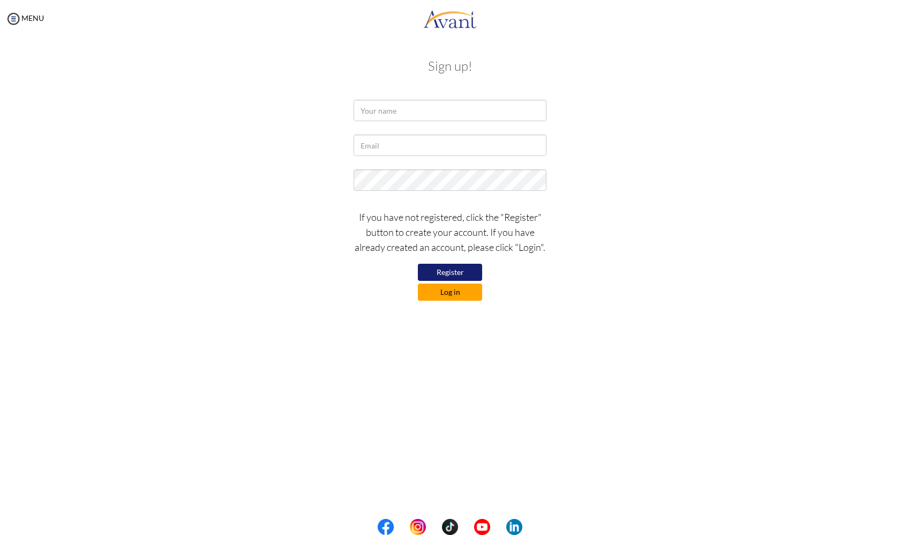
click at [439, 299] on button "Log in" at bounding box center [450, 291] width 64 height 17
click at [440, 295] on div "If you have not registered, click the "Register" button to create your account.…" at bounding box center [439, 252] width 627 height 96
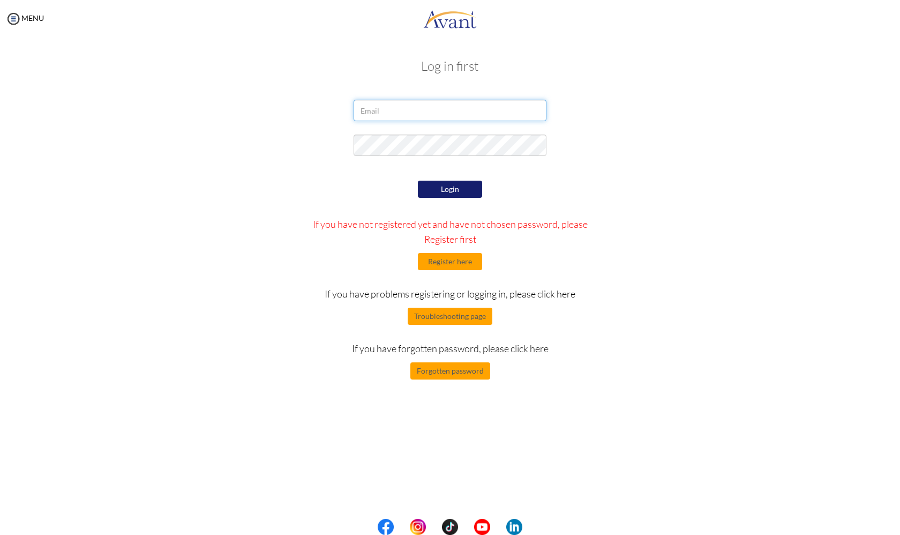
click at [367, 108] on input "email" at bounding box center [450, 110] width 193 height 21
type input "donaeldhise1995@gmail.com"
click at [443, 192] on button "Login" at bounding box center [450, 189] width 64 height 17
click at [453, 368] on button "Forgotten password" at bounding box center [450, 370] width 80 height 17
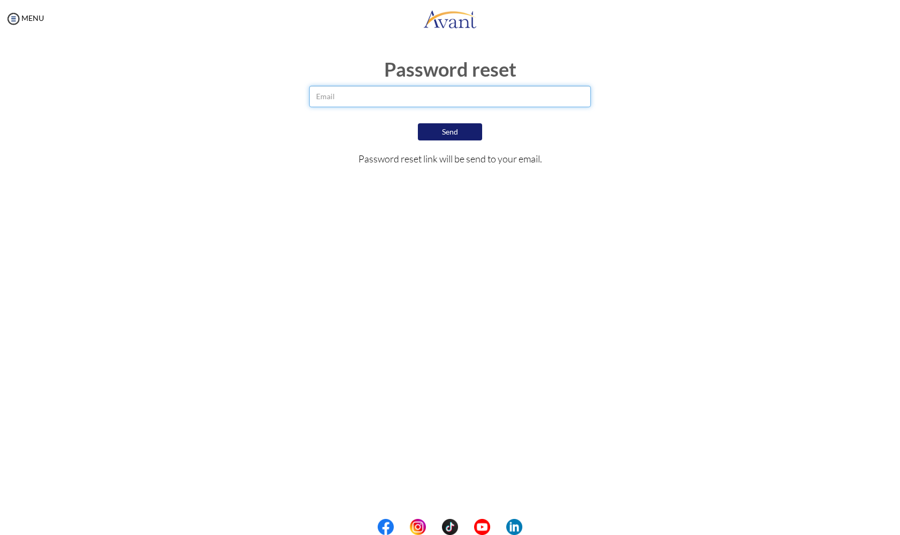
click at [373, 95] on input "email" at bounding box center [450, 96] width 282 height 21
type input "donaeldhose1995@gmail.com"
click at [431, 129] on button "Send" at bounding box center [450, 131] width 64 height 17
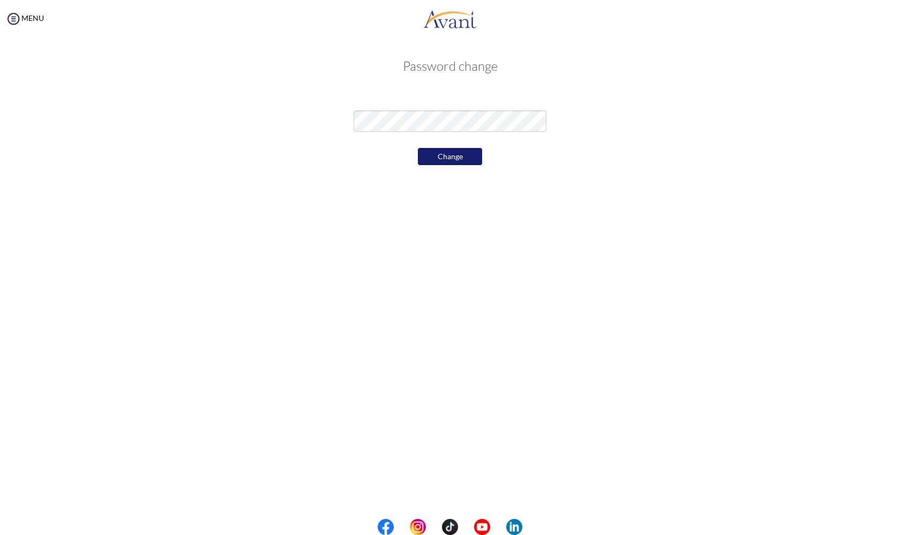
click at [321, 157] on button "Change" at bounding box center [450, 156] width 64 height 17
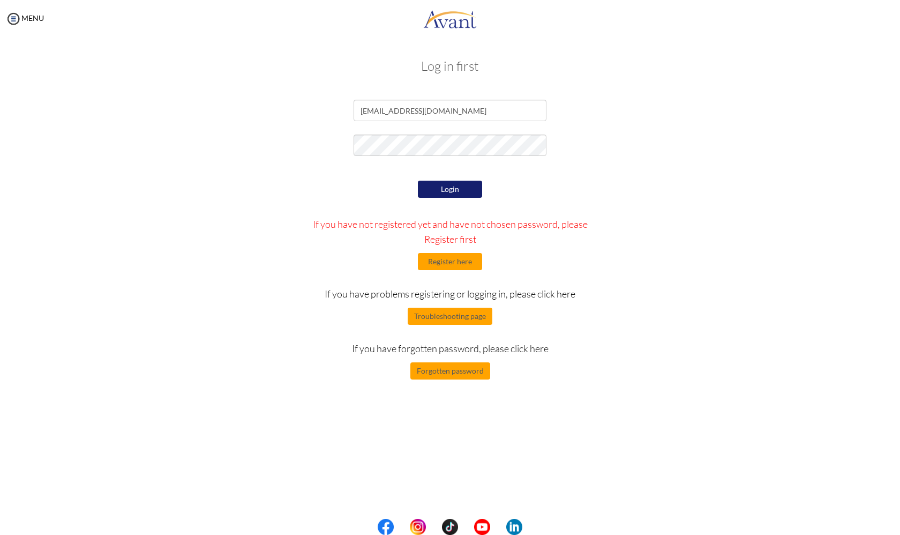
click at [452, 183] on button "Login" at bounding box center [450, 189] width 64 height 17
click at [394, 110] on input "donaeldhise1995@gmail.com" at bounding box center [450, 110] width 193 height 21
type input "donaeldhose1995@gmail.com"
click at [425, 192] on button "Login" at bounding box center [450, 189] width 64 height 17
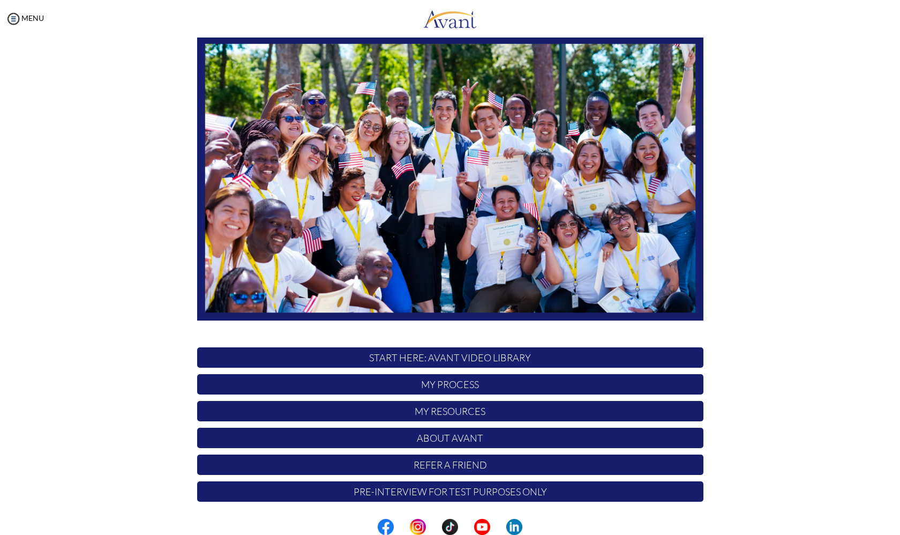
click at [433, 493] on p "Pre-Interview for test purposes only" at bounding box center [450, 491] width 506 height 20
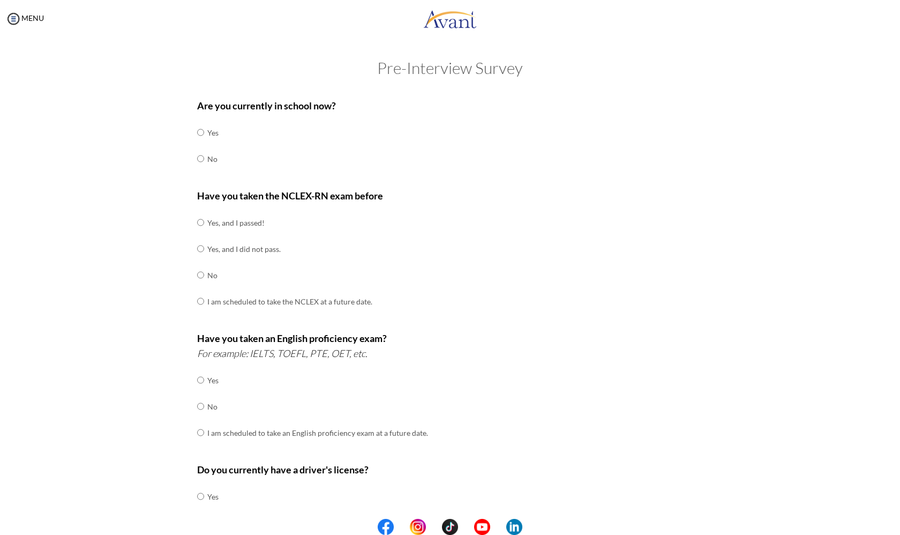
click at [198, 143] on input "radio" at bounding box center [200, 132] width 7 height 21
radio input "true"
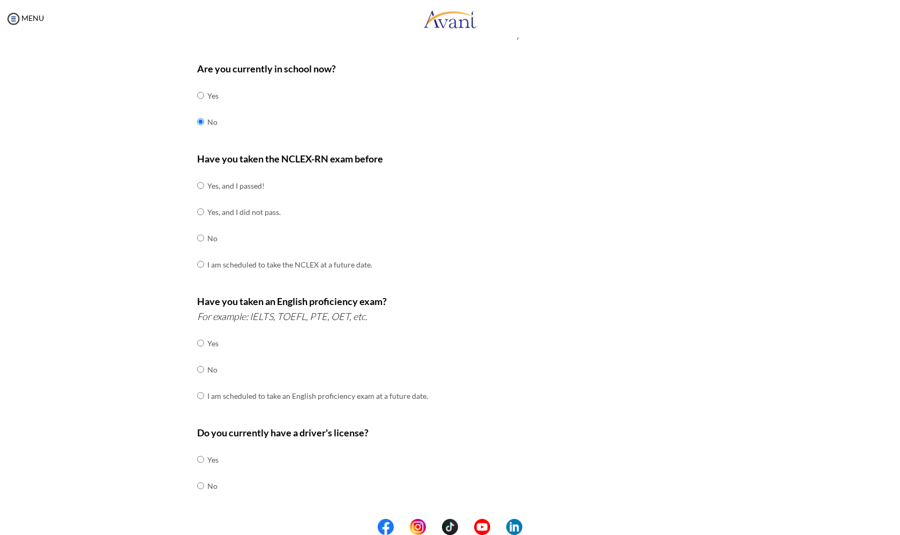
scroll to position [36, 0]
click at [199, 182] on input "radio" at bounding box center [200, 185] width 7 height 21
radio input "true"
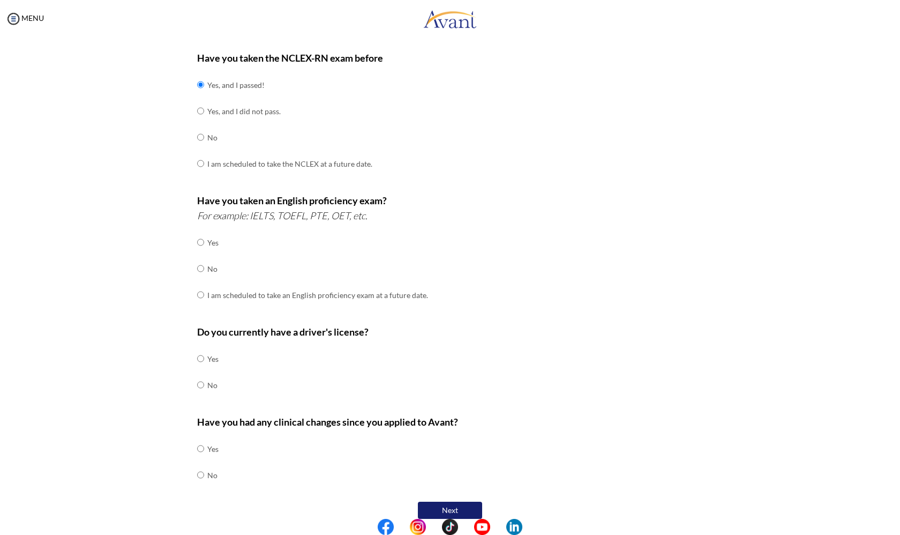
scroll to position [137, 0]
click at [200, 238] on input "radio" at bounding box center [200, 242] width 7 height 21
radio input "true"
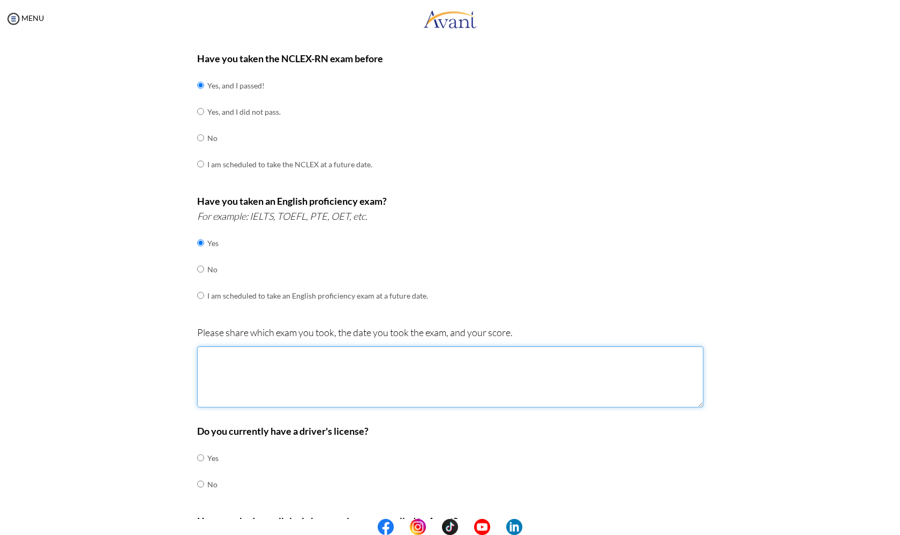
click at [230, 347] on textarea at bounding box center [450, 376] width 506 height 61
type textarea "i"
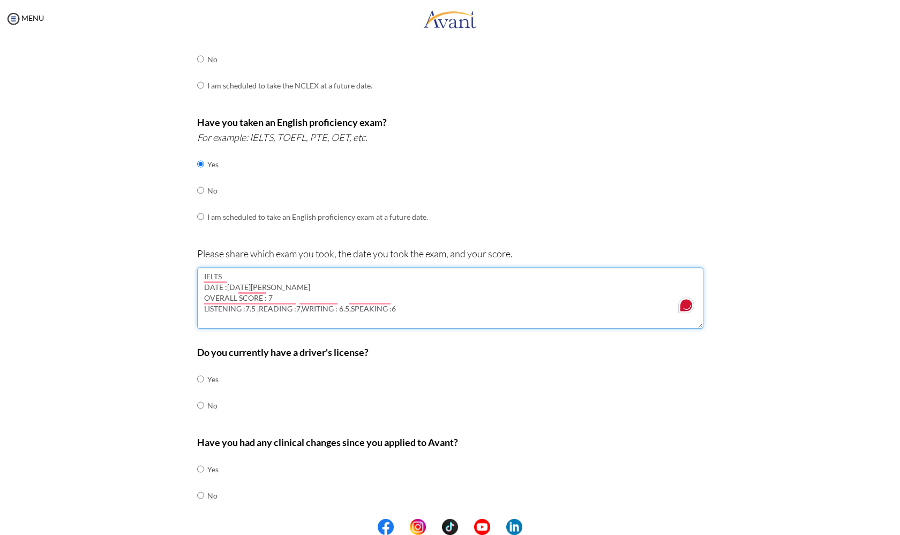
scroll to position [225, 0]
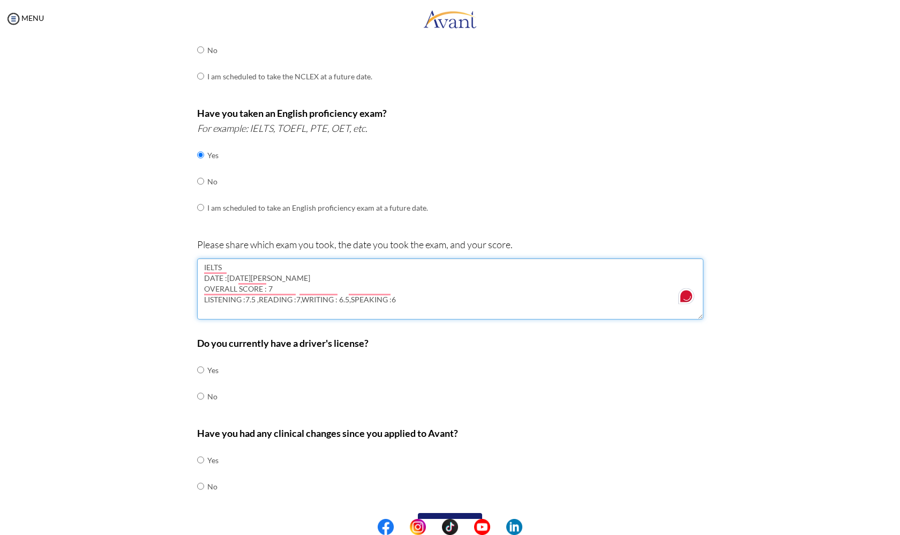
type textarea "IELTS DATE :16/JAN/2025 OVERALL SCORE : 7 LISTENING :7.5 ,READING :7,WRITING : …"
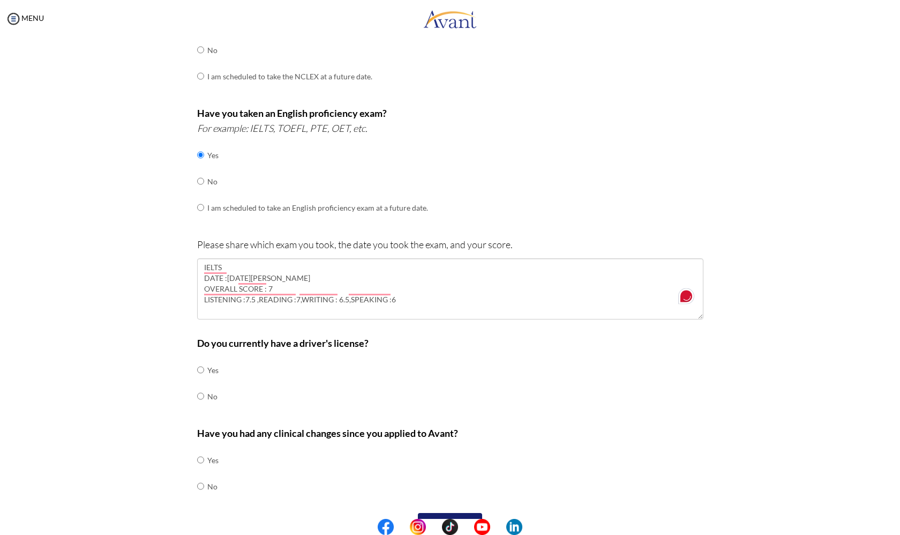
click at [198, 359] on input "radio" at bounding box center [200, 369] width 7 height 21
radio input "true"
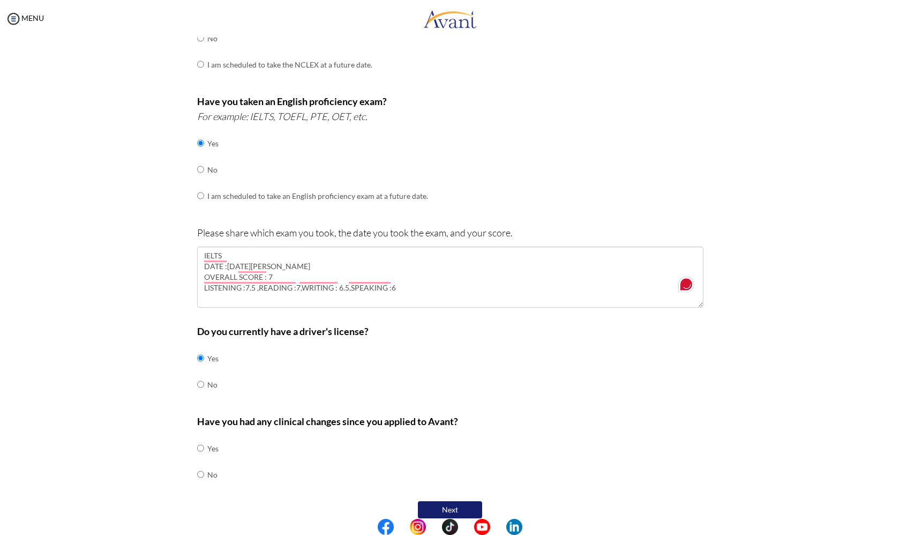
scroll to position [236, 0]
click at [199, 460] on input "radio" at bounding box center [200, 448] width 7 height 21
radio input "true"
click at [450, 502] on button "Next" at bounding box center [450, 510] width 64 height 17
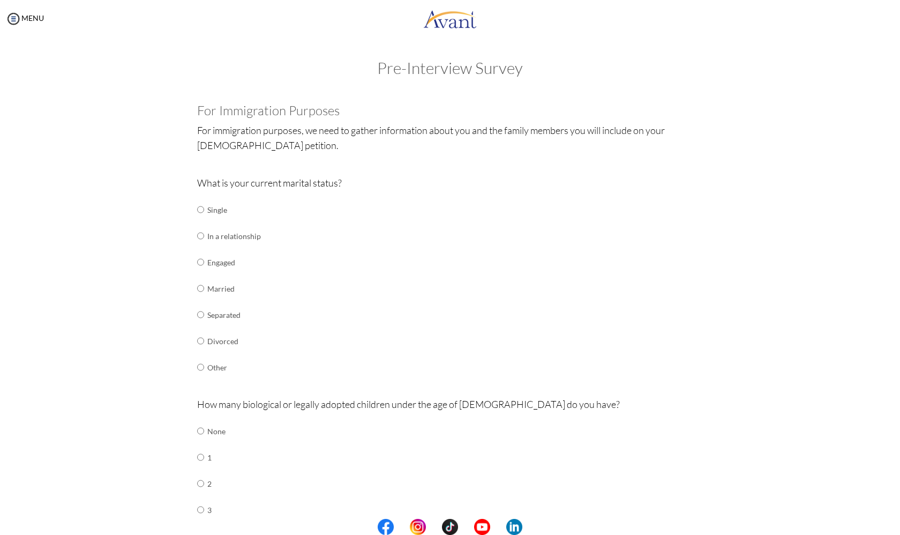
click at [207, 280] on td "Married" at bounding box center [234, 288] width 54 height 26
click at [199, 220] on input "radio" at bounding box center [200, 209] width 7 height 21
radio input "true"
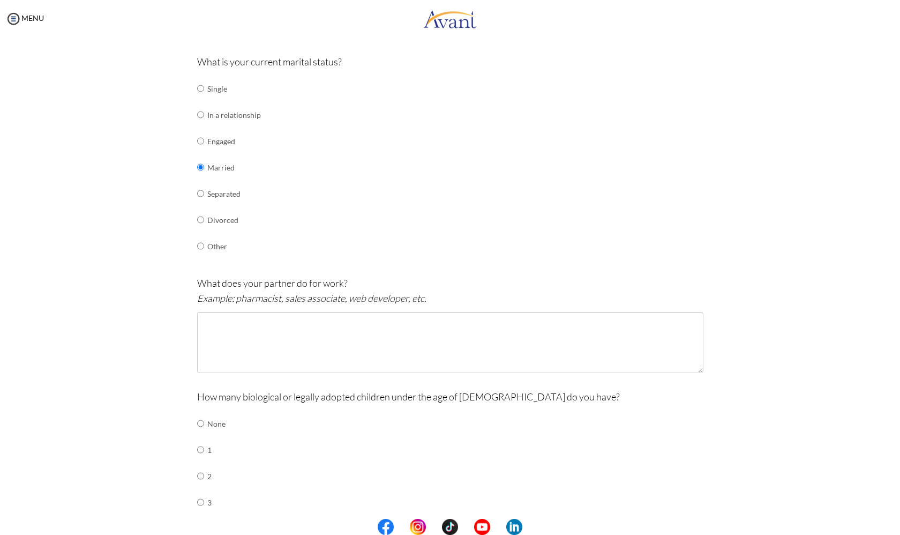
scroll to position [132, 0]
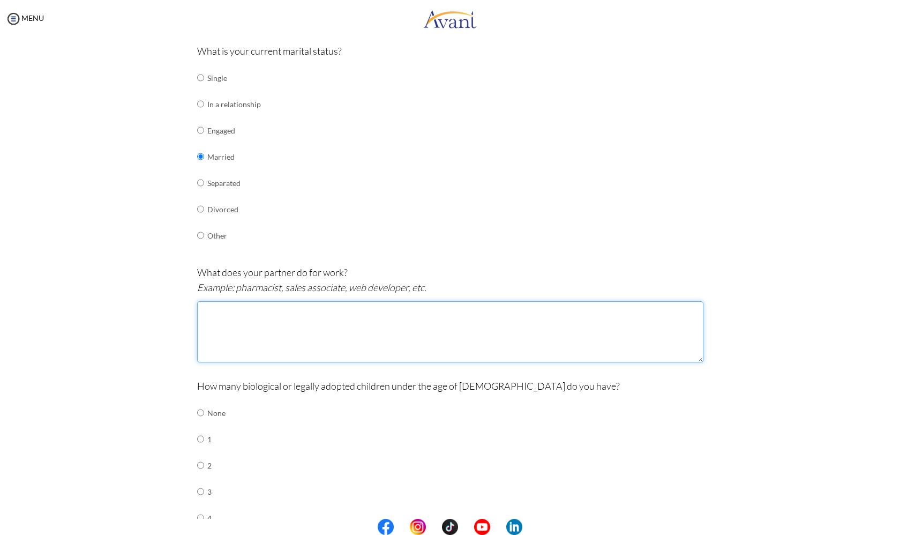
click at [207, 301] on textarea at bounding box center [450, 331] width 506 height 61
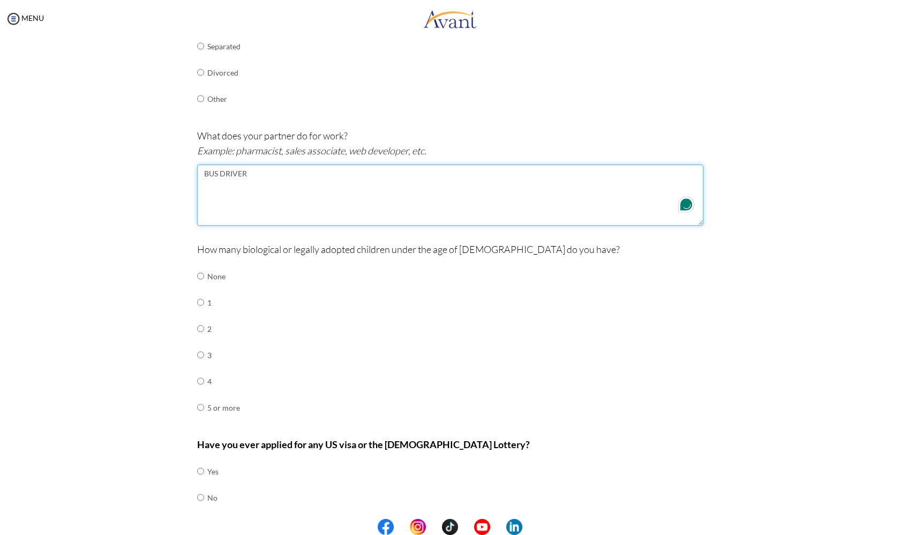
scroll to position [269, 0]
type textarea "BUS DRIVER"
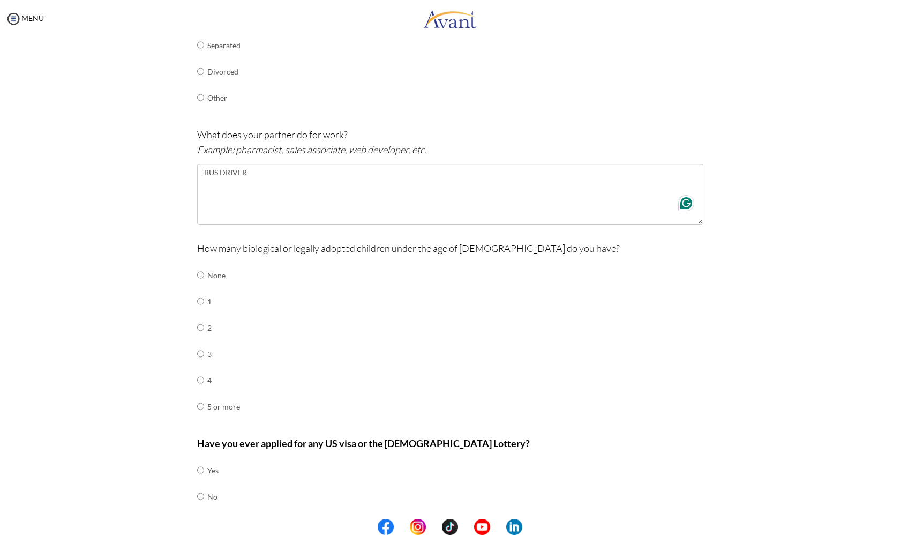
click at [201, 267] on input "radio" at bounding box center [200, 274] width 7 height 21
radio input "true"
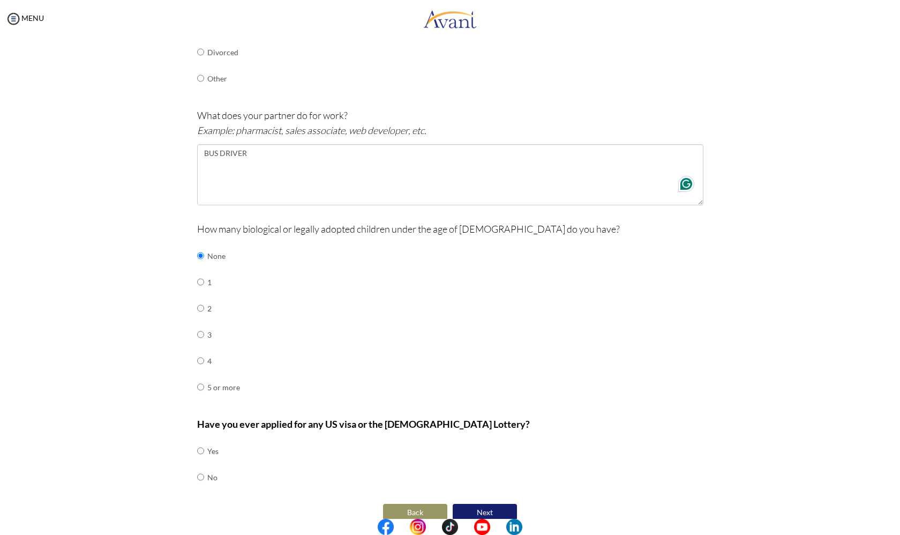
scroll to position [288, 0]
click at [201, 462] on input "radio" at bounding box center [200, 450] width 7 height 21
radio input "true"
click at [498, 504] on button "Next" at bounding box center [485, 512] width 64 height 17
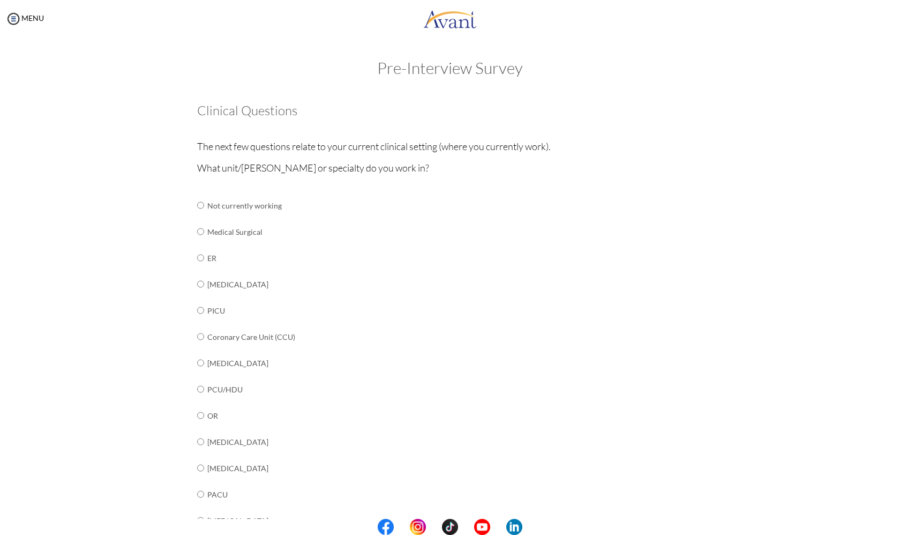
click at [201, 216] on input "radio" at bounding box center [200, 204] width 7 height 21
radio input "true"
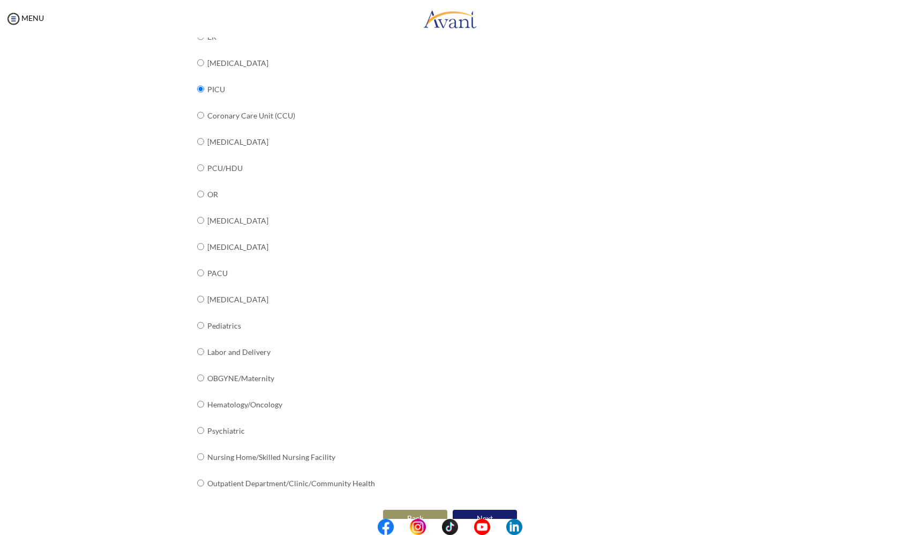
click at [482, 509] on button "Next" at bounding box center [485, 517] width 64 height 17
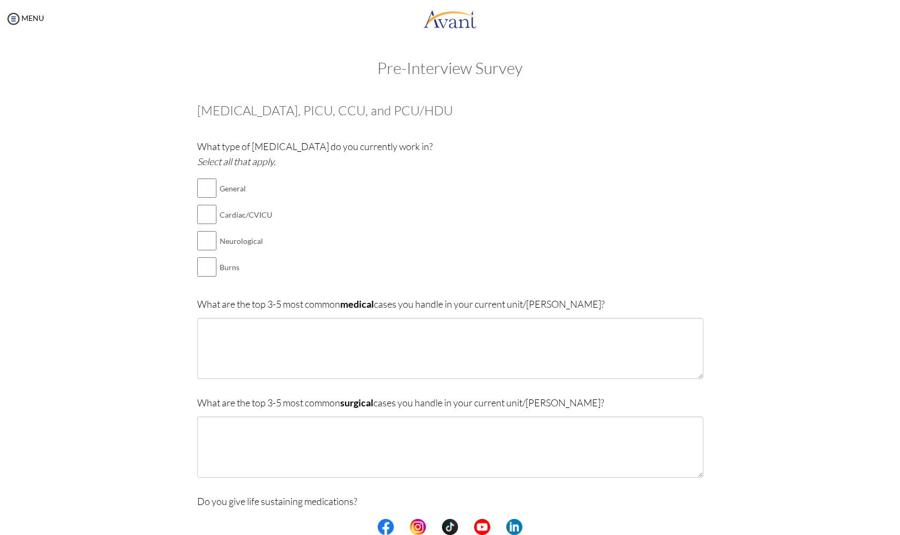
click at [200, 189] on input "checkbox" at bounding box center [206, 187] width 19 height 21
checkbox input "true"
click at [201, 212] on input "checkbox" at bounding box center [206, 214] width 19 height 21
checkbox input "true"
click at [202, 237] on input "checkbox" at bounding box center [206, 240] width 19 height 21
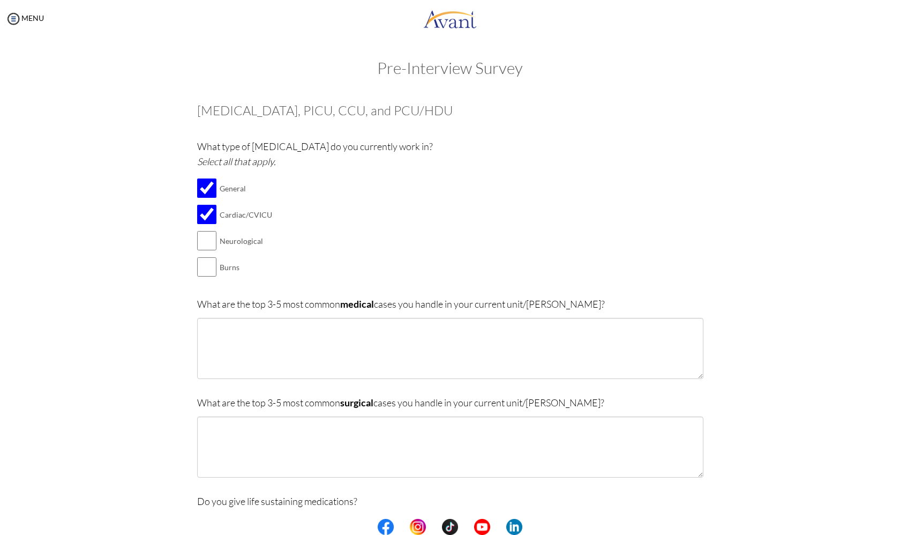
checkbox input "true"
click at [199, 268] on input "checkbox" at bounding box center [206, 266] width 19 height 21
checkbox input "true"
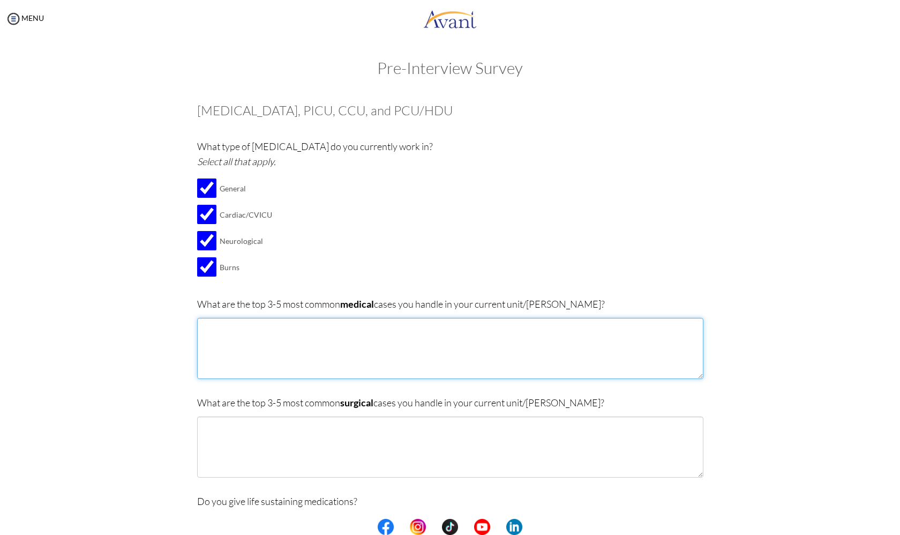
click at [347, 349] on textarea at bounding box center [450, 348] width 506 height 61
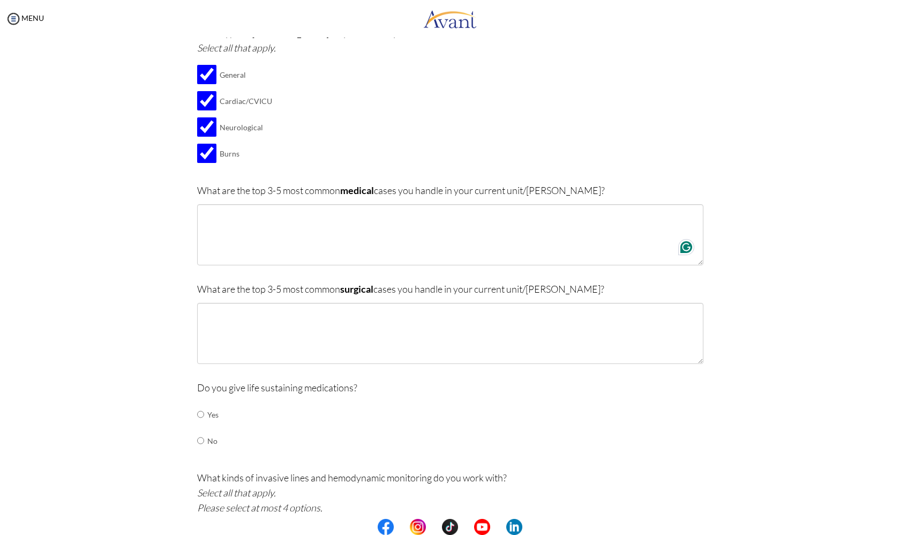
scroll to position [115, 0]
click at [198, 410] on input "radio" at bounding box center [200, 412] width 7 height 21
radio input "true"
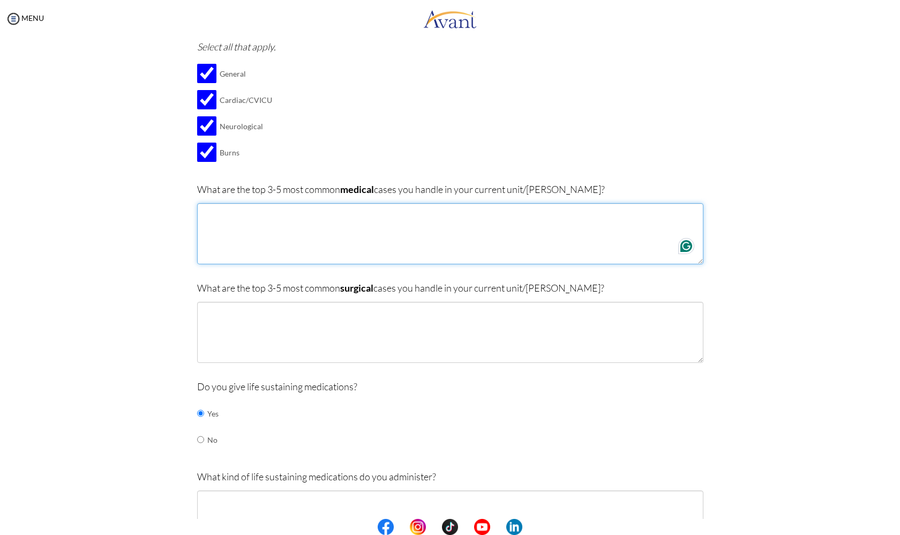
click at [256, 219] on textarea at bounding box center [450, 233] width 506 height 61
type textarea "S"
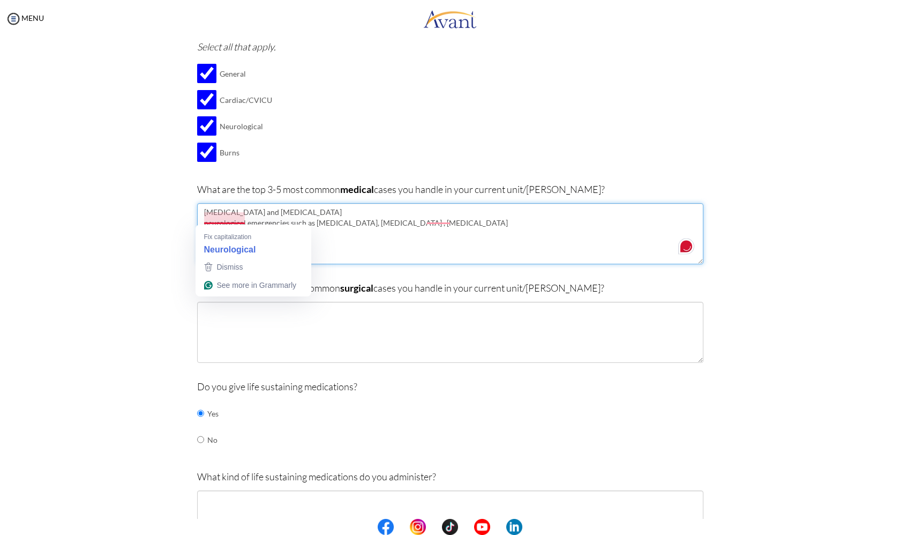
click at [211, 218] on textarea "Sepsis and septic shock neurological emergencies such as status epilepticus, Tr…" at bounding box center [450, 233] width 506 height 61
click at [513, 221] on textarea "Sepsis and septic shock Neurological emergencies such as status epilepticus, Tr…" at bounding box center [450, 233] width 506 height 61
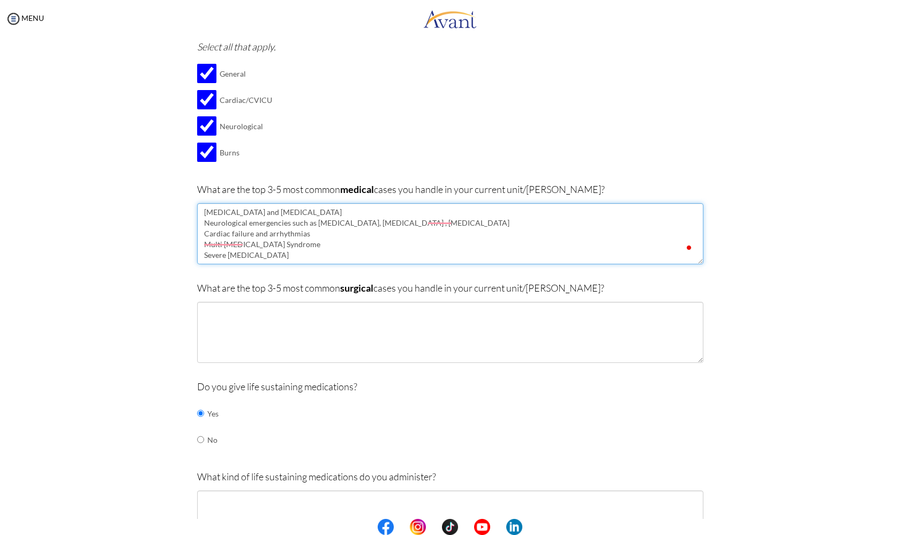
scroll to position [6, 0]
click at [334, 238] on textarea "Sepsis and septic shock Neurological emergencies such as status epilepticus, Tr…" at bounding box center [450, 233] width 506 height 61
type textarea "Sepsis and septic shock Neurological emergencies such as status epilepticus, Tr…"
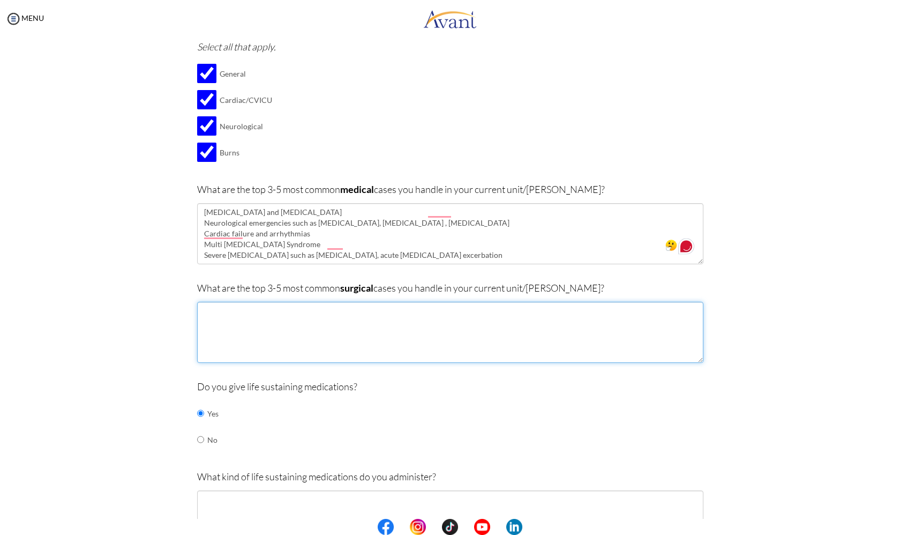
click at [277, 340] on textarea at bounding box center [450, 332] width 506 height 61
type textarea "Post cardiac Surgery such as TOF"
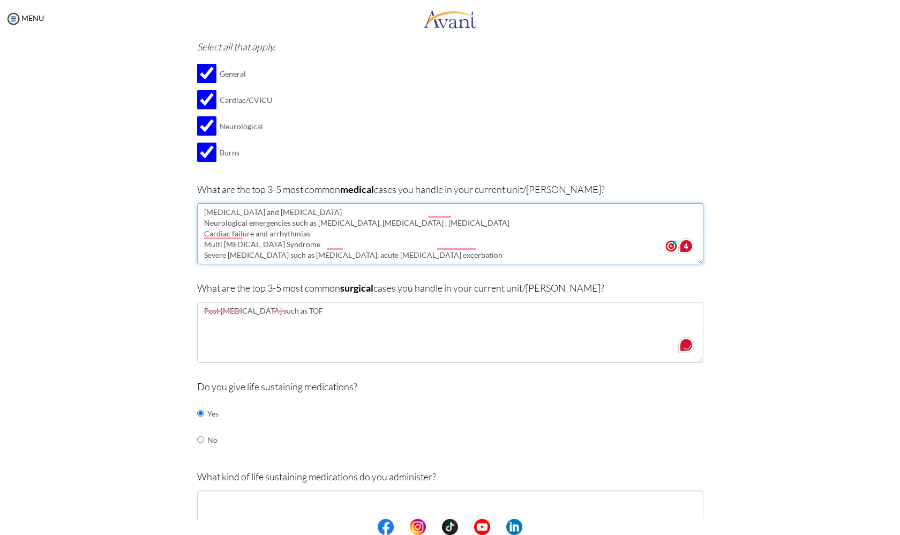
click at [493, 238] on textarea "Sepsis and septic shock Neurological emergencies such as status epilepticus, Tr…" at bounding box center [450, 233] width 506 height 61
type textarea "Sepsis and septic shock Neurological emergencies such as status epilepticus, Tr…"
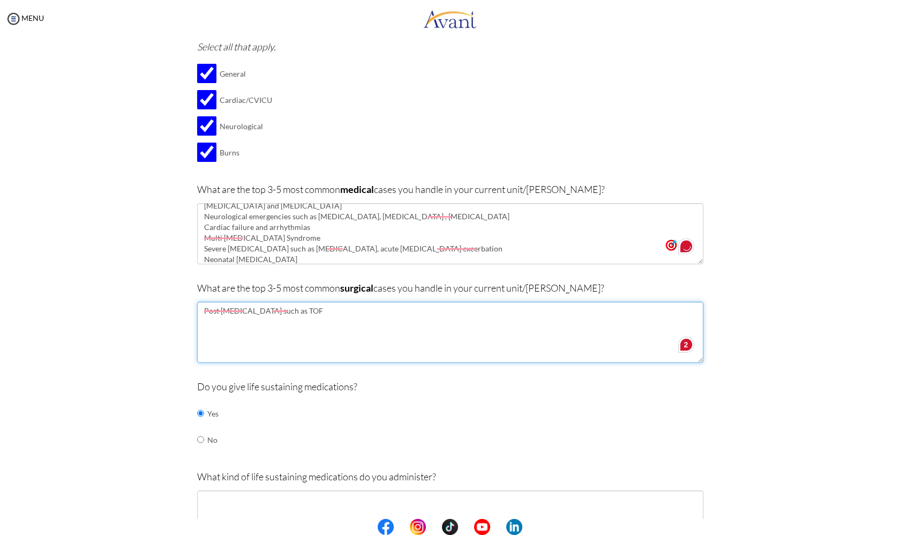
click at [364, 307] on textarea "Post cardiac Surgery such as TOF" at bounding box center [450, 332] width 506 height 61
click at [246, 318] on textarea "Post cardiac Surgery such as TOF (Tetrology Of fallout ), Norwood surgery ,Font…" at bounding box center [450, 332] width 506 height 61
click at [281, 317] on textarea "Post cardiac Surgery such as TOF (Tetrology Of fallout ), Norwood surgery ,Font…" at bounding box center [450, 332] width 506 height 61
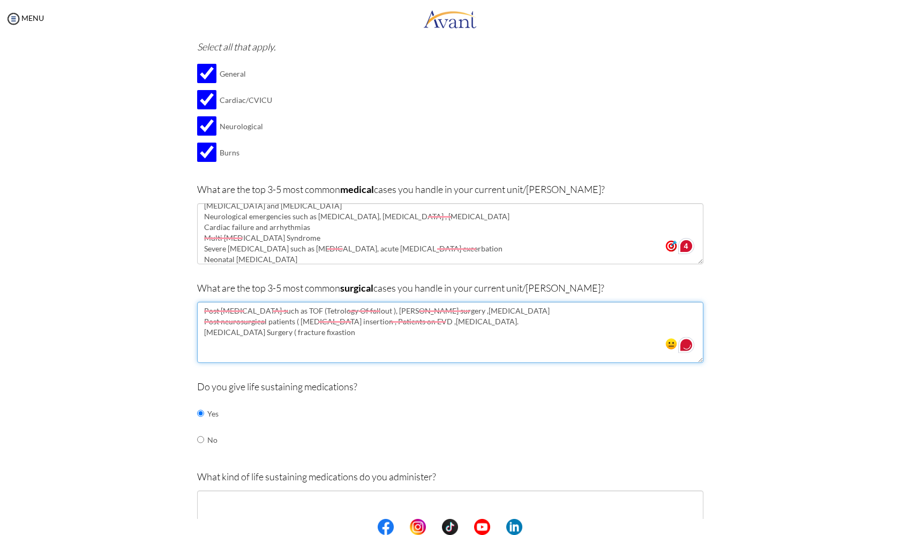
click at [325, 328] on textarea "Post cardiac Surgery such as TOF (Tetrology Of fallout ), Norwood surgery ,Font…" at bounding box center [450, 332] width 506 height 61
click at [350, 329] on textarea "Post cardiac Surgery such as TOF (Tetrology Of fallout ), Norwood surgery ,Font…" at bounding box center [450, 332] width 506 height 61
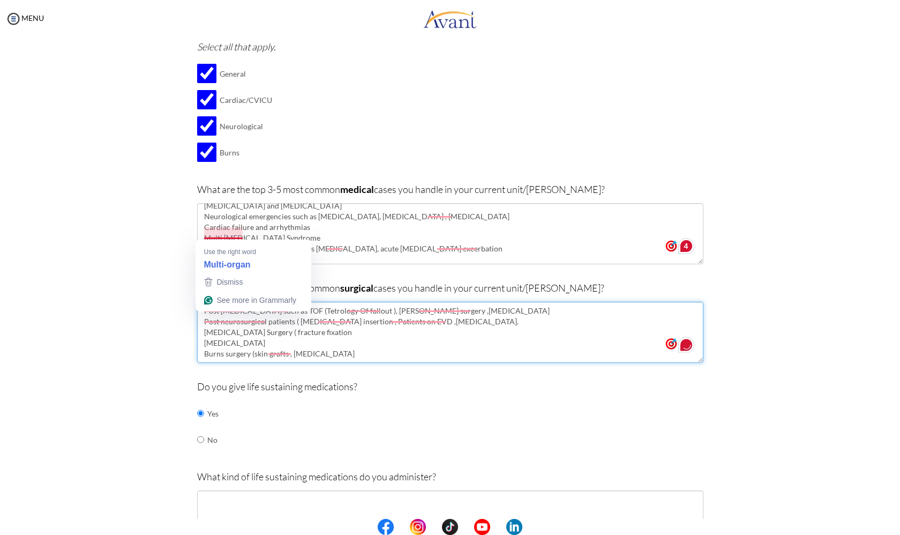
type textarea "Post cardiac Surgery such as TOF (Tetrology Of fallout ), Norwood surgery ,Font…"
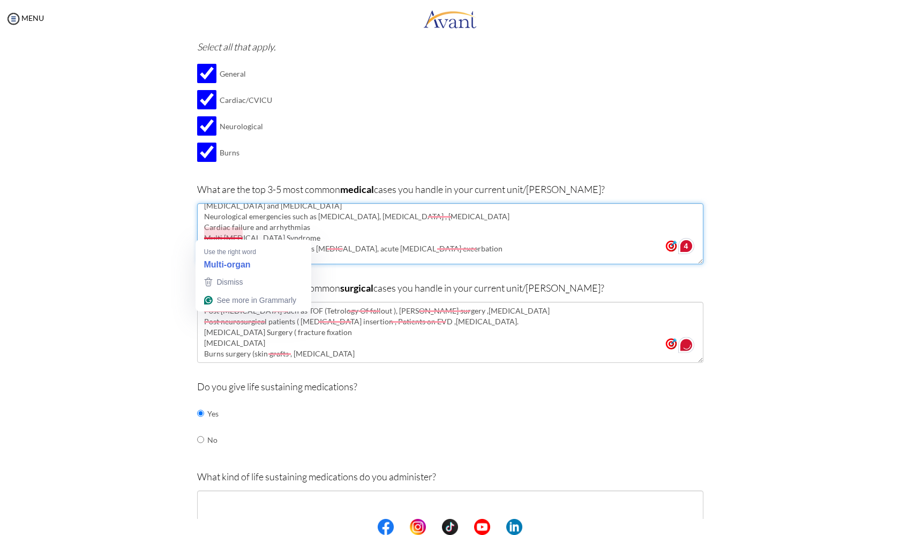
click at [234, 234] on textarea "Sepsis and septic shock Neurological emergencies such as status epilepticus, Tr…" at bounding box center [450, 233] width 506 height 61
click at [439, 217] on textarea "Sepsis and septic shock Neurological emergencies such as status epilepticus, Tr…" at bounding box center [450, 233] width 506 height 61
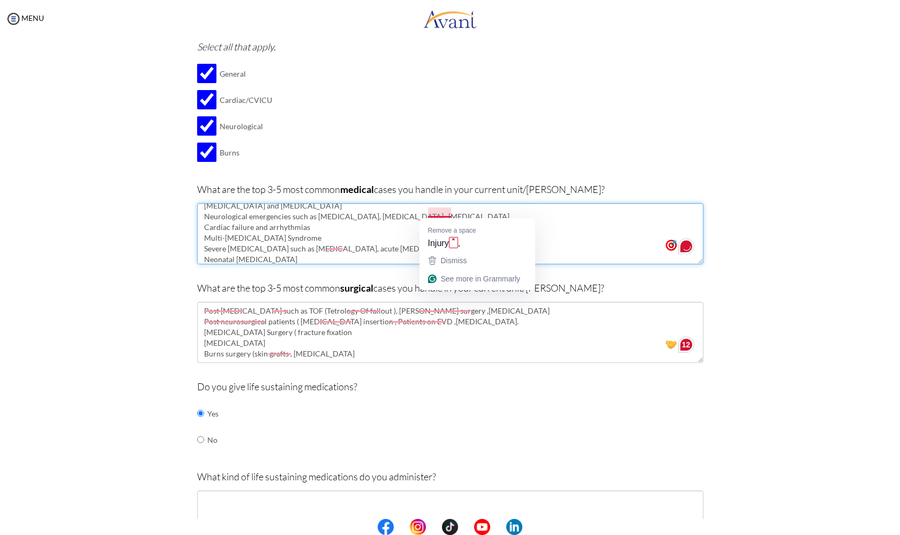
click at [439, 214] on textarea "Sepsis and septic shock Neurological emergencies such as status epilepticus, Tr…" at bounding box center [450, 233] width 506 height 61
type textarea "Sepsis and septic shock Neurological emergencies such as status epilepticus, Tr…"
click at [334, 247] on textarea "Sepsis and septic shock Neurological emergencies such as status epilepticus, Tr…" at bounding box center [450, 233] width 506 height 61
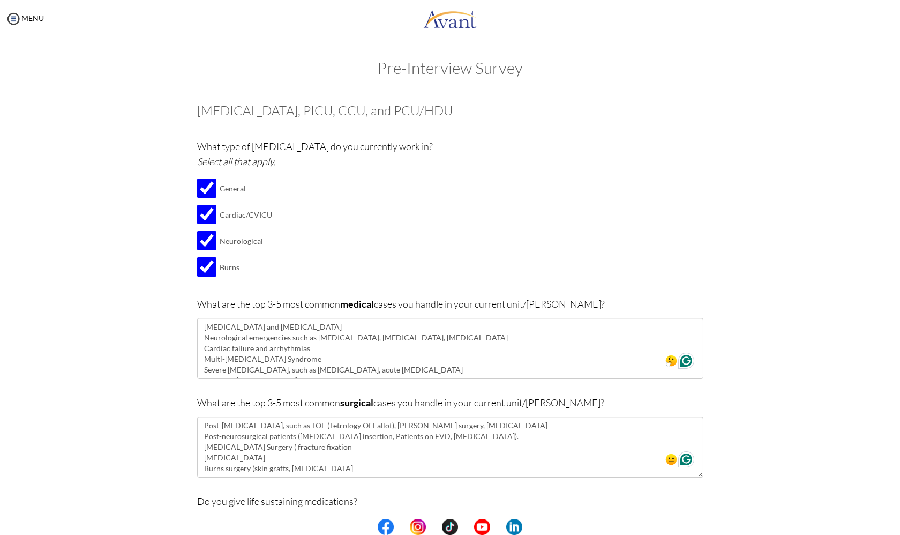
scroll to position [6, 0]
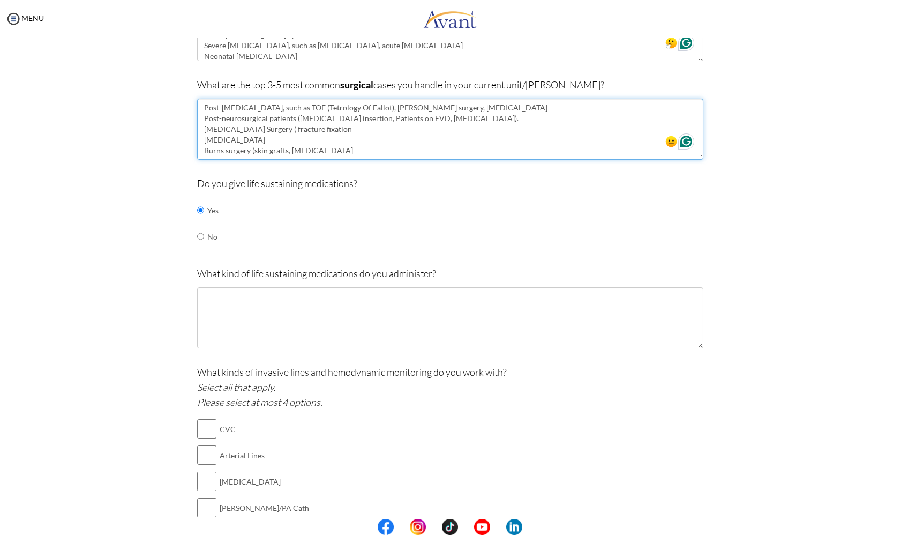
type textarea "Post-cardiac Surgery, such as TOF (Tetrology Of Fallot), Norwood surgery, Fonta…"
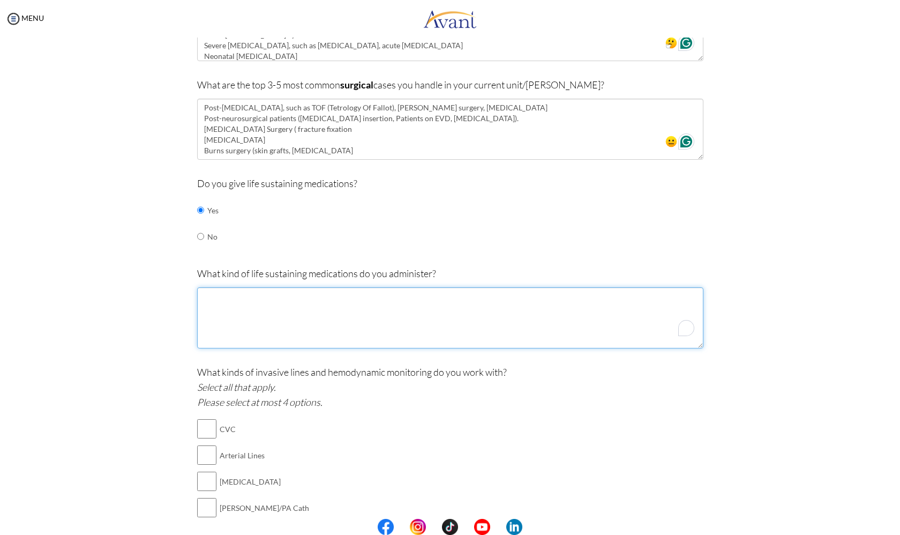
click at [282, 318] on textarea at bounding box center [450, 317] width 506 height 61
type textarea "a"
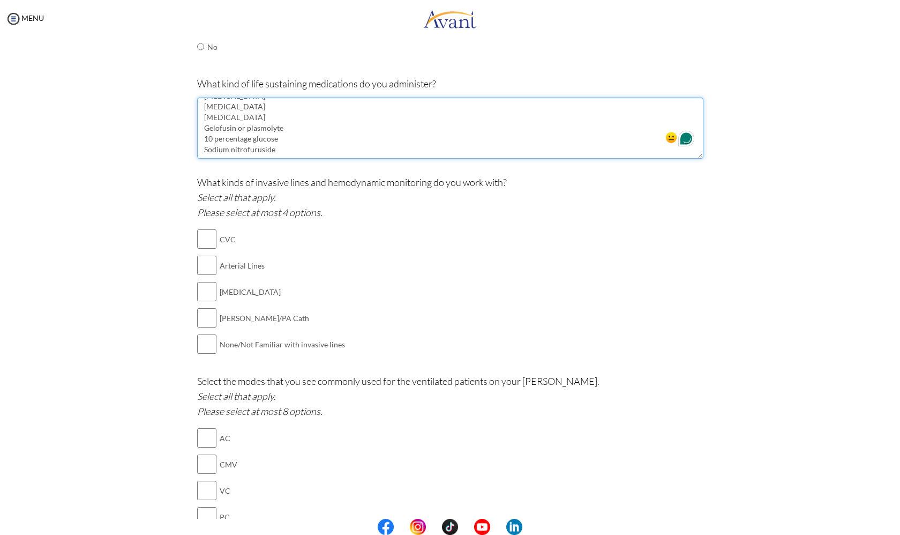
type textarea "Adrenaline Noradrenaline Vasopressin Atropine Adenosine Calcium chloride Potass…"
click at [200, 230] on input "checkbox" at bounding box center [206, 238] width 19 height 21
checkbox input "true"
click at [200, 258] on input "checkbox" at bounding box center [206, 264] width 19 height 21
checkbox input "true"
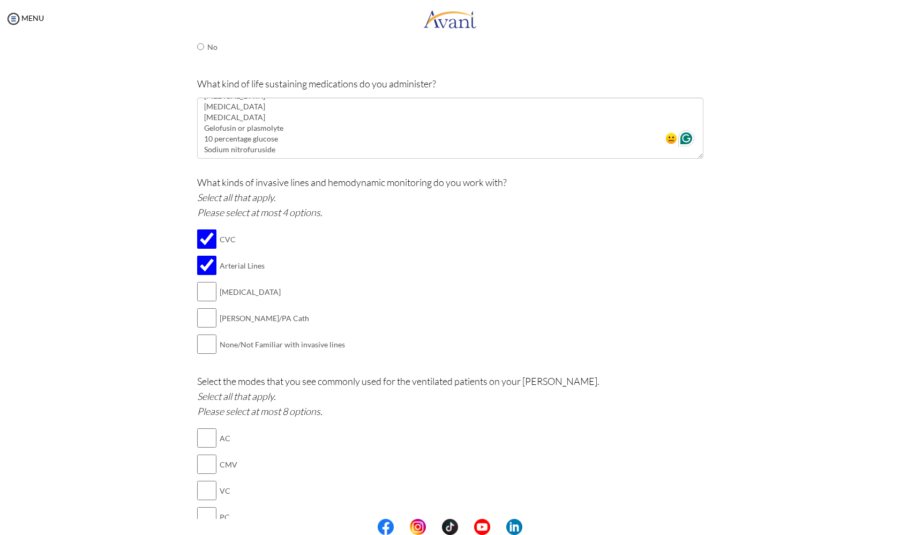
click at [202, 282] on input "checkbox" at bounding box center [206, 291] width 19 height 21
checkbox input "true"
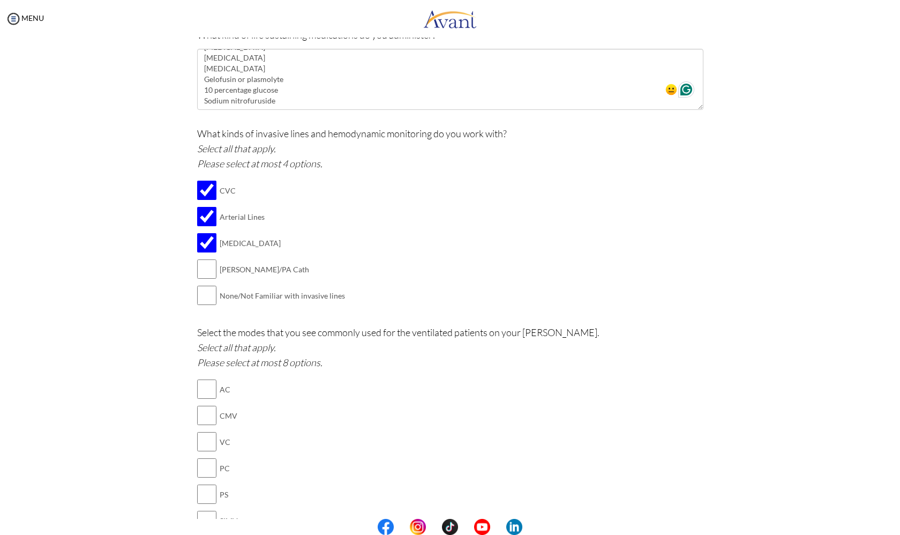
click at [201, 260] on input "checkbox" at bounding box center [206, 268] width 19 height 21
checkbox input "true"
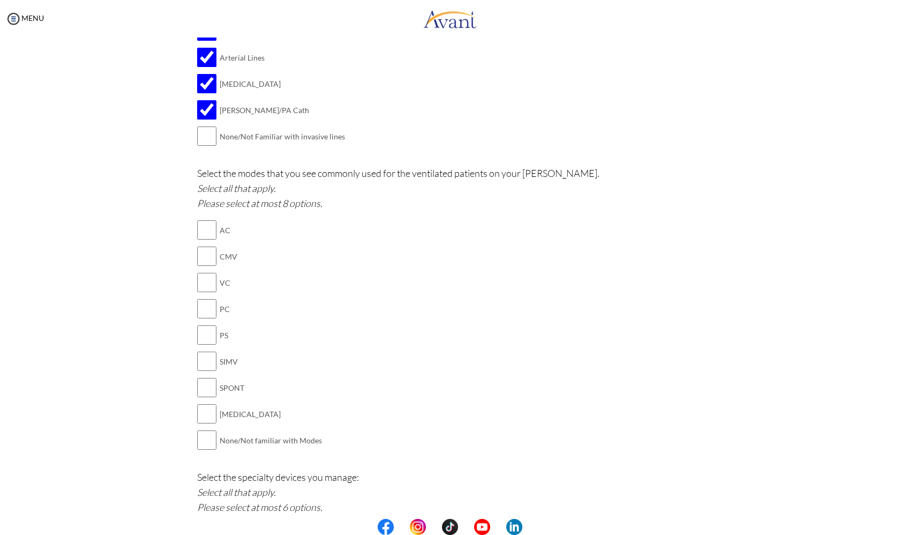
scroll to position [719, 0]
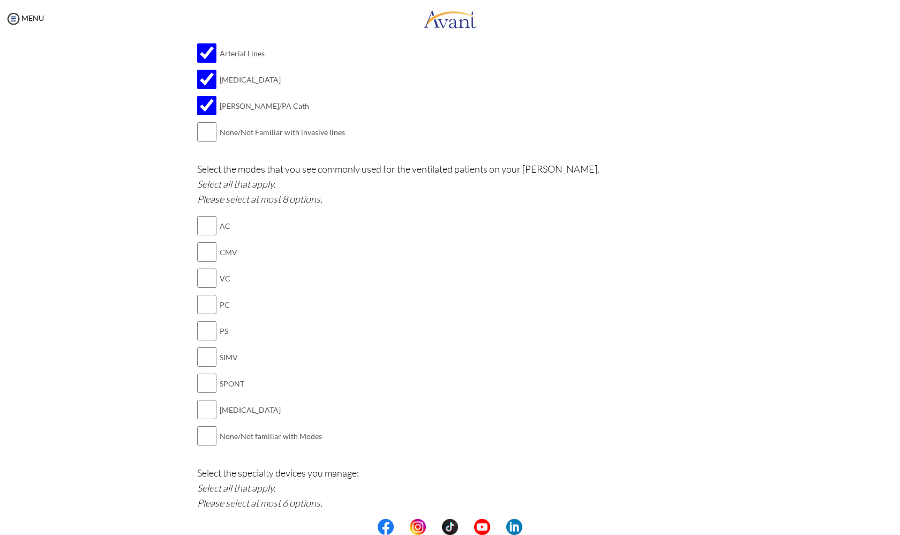
click at [205, 346] on input "checkbox" at bounding box center [206, 356] width 19 height 21
checkbox input "true"
click at [201, 399] on input "checkbox" at bounding box center [206, 409] width 19 height 21
checkbox input "true"
click at [200, 320] on input "checkbox" at bounding box center [206, 330] width 19 height 21
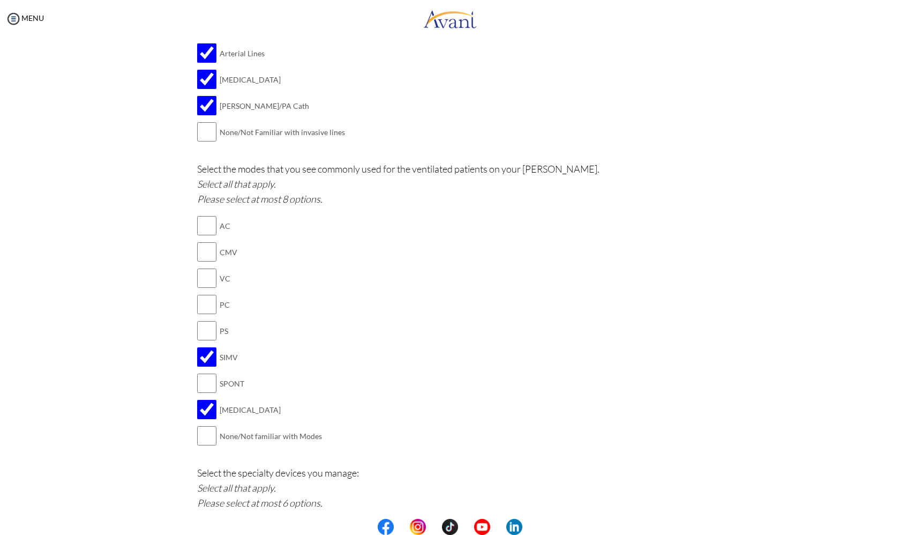
checkbox input "true"
click at [200, 294] on input "checkbox" at bounding box center [206, 304] width 19 height 21
checkbox input "true"
click at [199, 267] on input "checkbox" at bounding box center [206, 277] width 19 height 21
checkbox input "true"
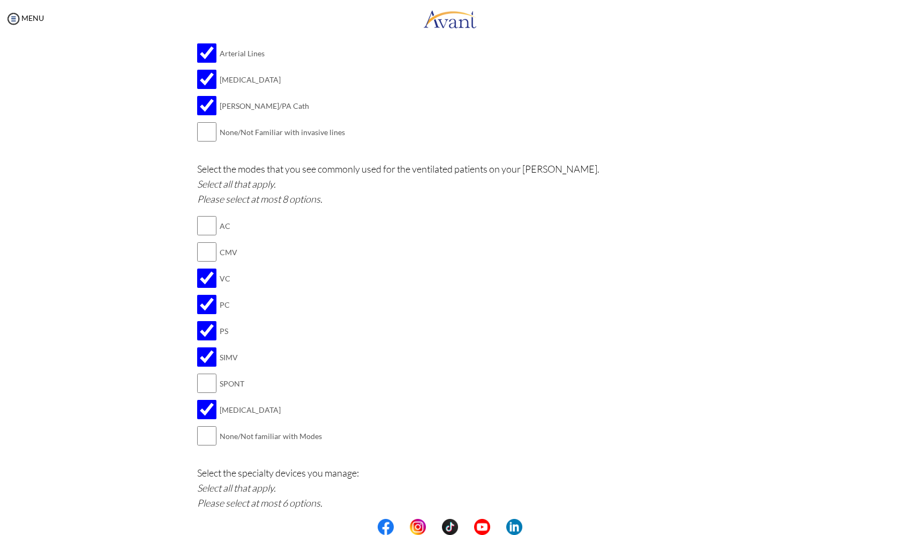
click at [201, 215] on input "checkbox" at bounding box center [206, 225] width 19 height 21
checkbox input "true"
click at [200, 241] on input "checkbox" at bounding box center [206, 251] width 19 height 21
checkbox input "true"
click at [202, 372] on input "checkbox" at bounding box center [206, 382] width 19 height 21
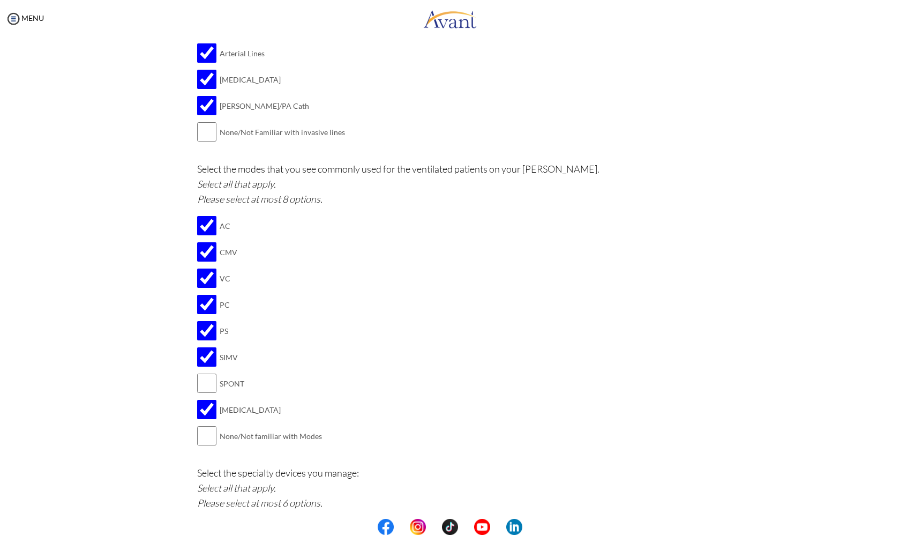
checkbox input "true"
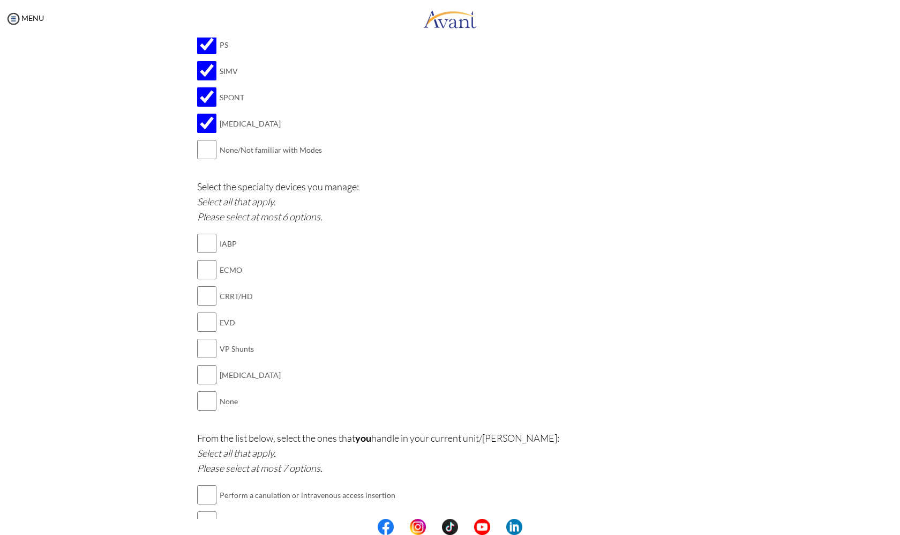
scroll to position [1006, 0]
click at [202, 284] on input "checkbox" at bounding box center [206, 294] width 19 height 21
checkbox input "true"
click at [202, 311] on input "checkbox" at bounding box center [206, 321] width 19 height 21
checkbox input "true"
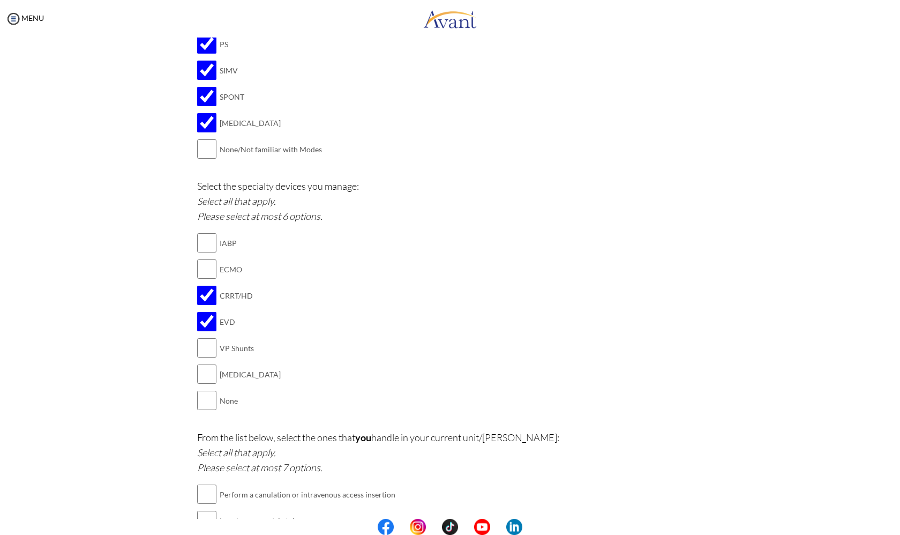
click at [201, 337] on input "checkbox" at bounding box center [206, 347] width 19 height 21
checkbox input "true"
click at [202, 363] on input "checkbox" at bounding box center [206, 373] width 19 height 21
checkbox input "true"
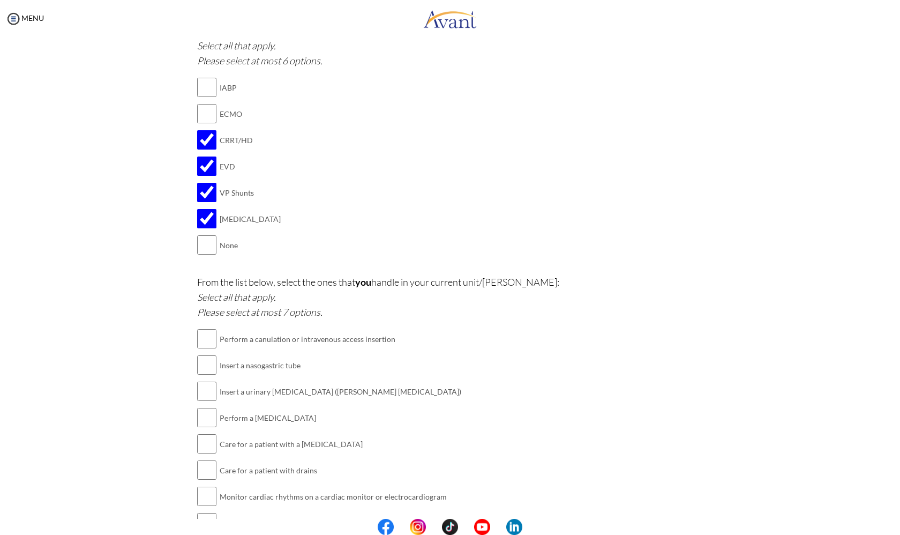
scroll to position [1161, 0]
click at [201, 328] on input "checkbox" at bounding box center [206, 338] width 19 height 21
checkbox input "true"
click at [202, 354] on input "checkbox" at bounding box center [206, 364] width 19 height 21
checkbox input "true"
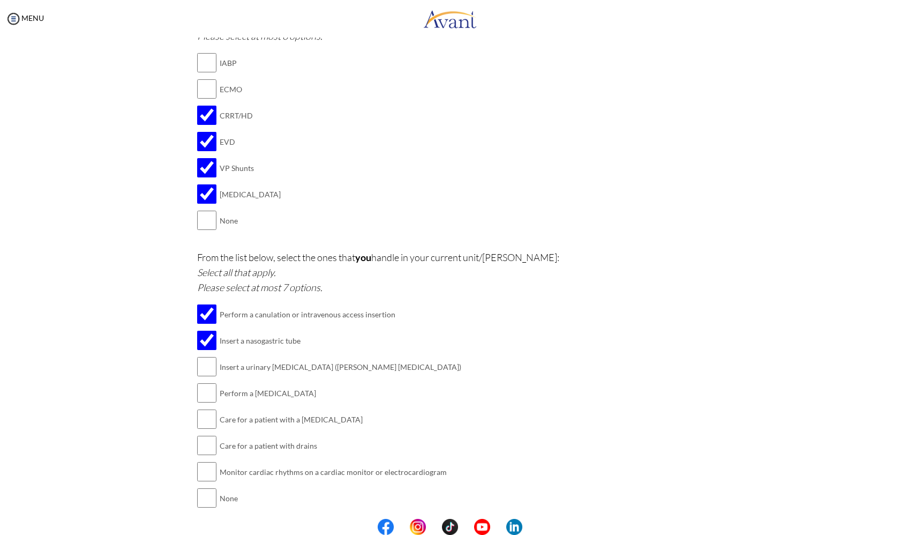
scroll to position [1185, 0]
click at [202, 357] on input "checkbox" at bounding box center [206, 367] width 19 height 21
checkbox input "true"
click at [200, 383] on input "checkbox" at bounding box center [206, 393] width 19 height 21
checkbox input "true"
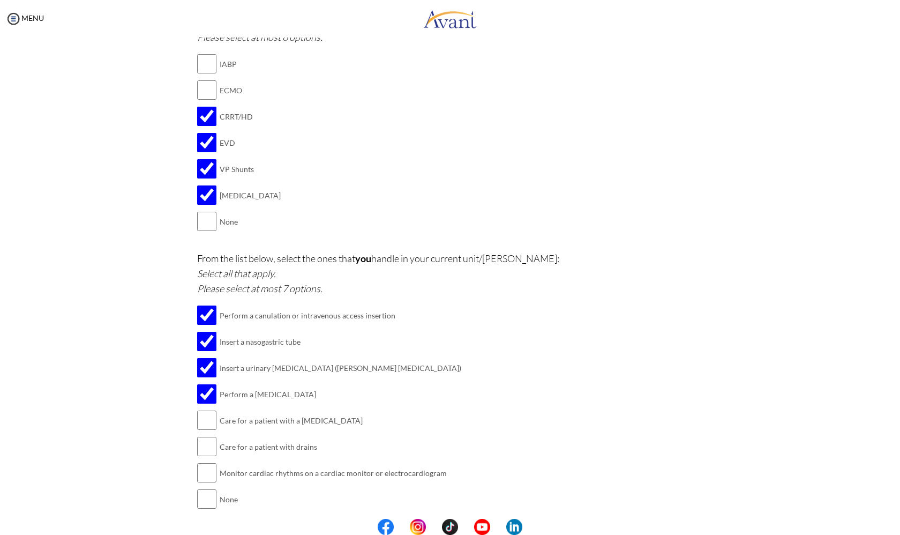
scroll to position [0, 0]
click at [197, 409] on input "checkbox" at bounding box center [206, 419] width 19 height 21
checkbox input "true"
click at [198, 436] on input "checkbox" at bounding box center [206, 446] width 19 height 21
checkbox input "true"
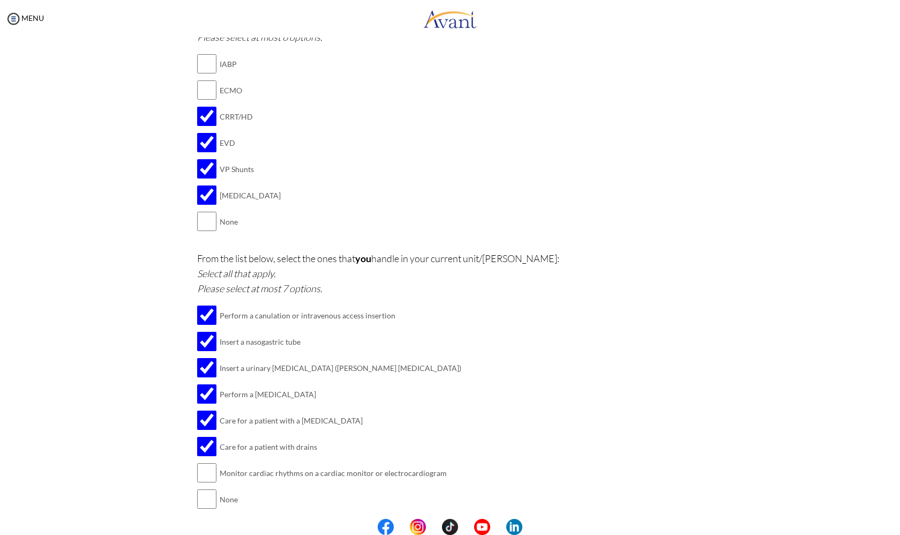
click at [204, 462] on input "checkbox" at bounding box center [206, 472] width 19 height 21
checkbox input "true"
click at [481, 526] on button "Submit" at bounding box center [485, 534] width 64 height 17
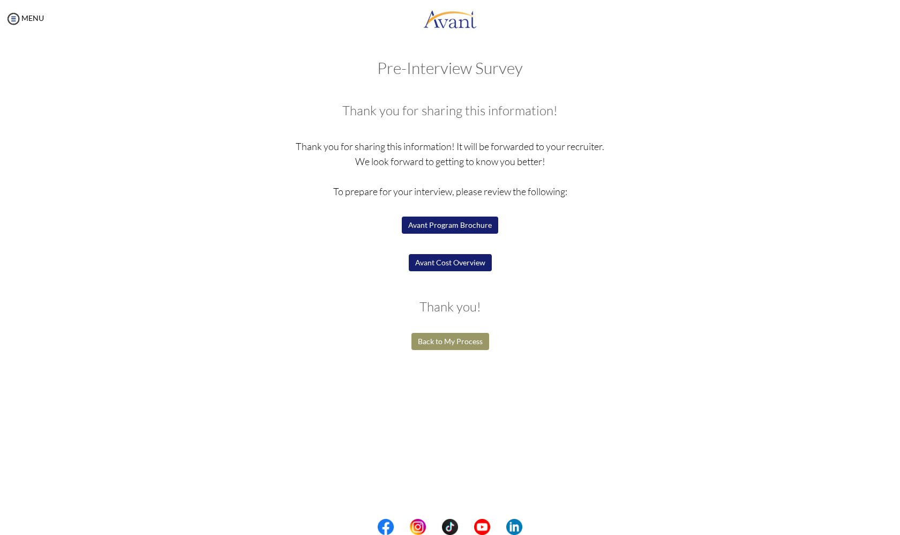
click at [455, 259] on button "Avant Cost Overview" at bounding box center [450, 262] width 83 height 17
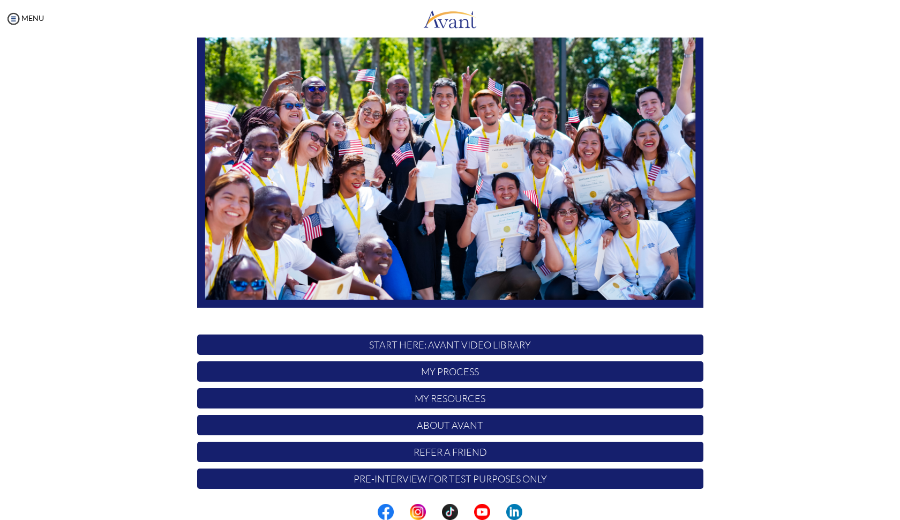
scroll to position [76, 0]
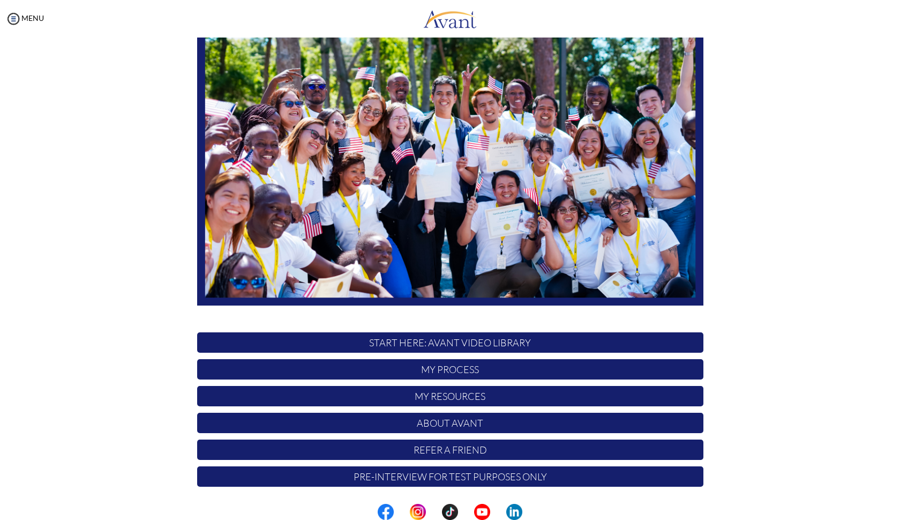
click at [497, 365] on p "My Process" at bounding box center [450, 369] width 506 height 20
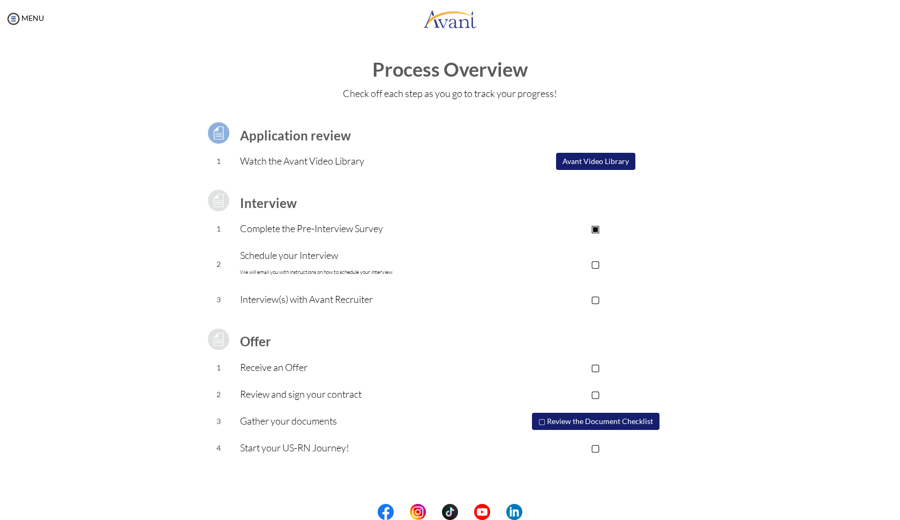
scroll to position [0, 0]
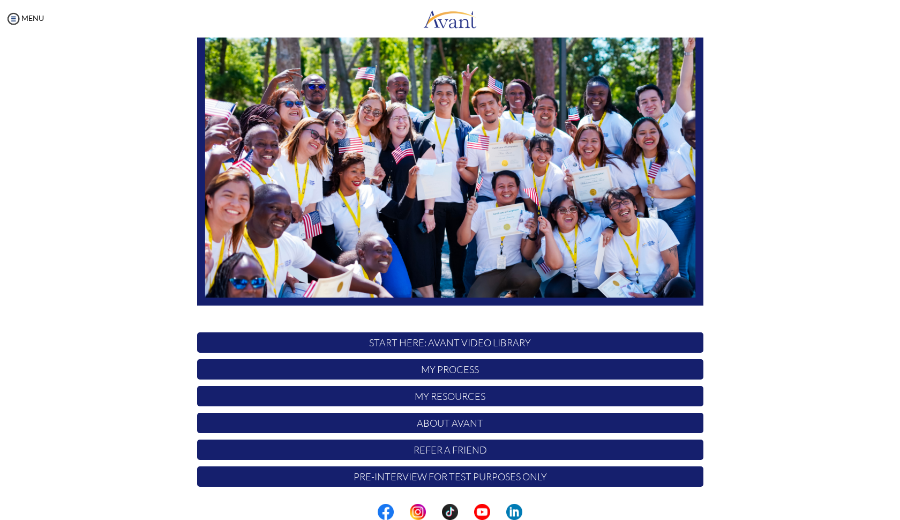
scroll to position [76, 0]
click at [449, 397] on p "My Resources" at bounding box center [450, 396] width 506 height 20
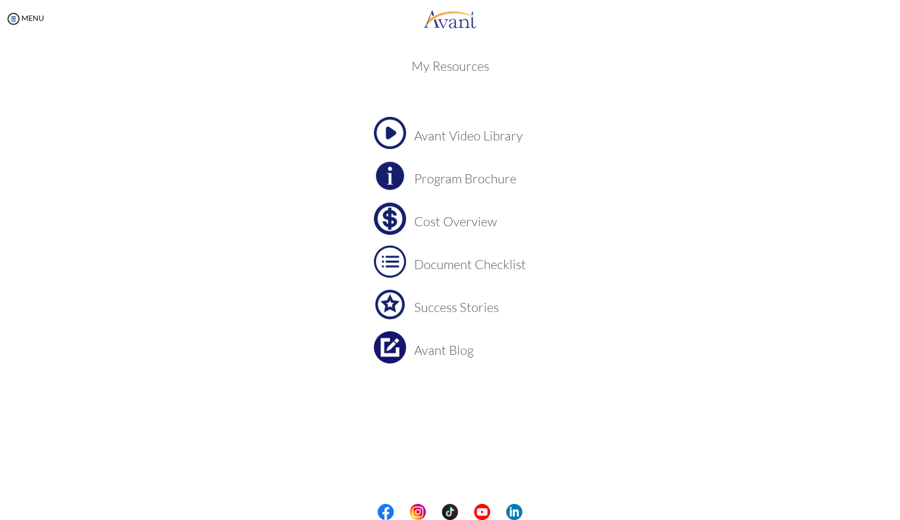
click at [459, 221] on h3 "Cost Overview" at bounding box center [470, 221] width 112 height 14
click at [387, 126] on img at bounding box center [390, 133] width 32 height 32
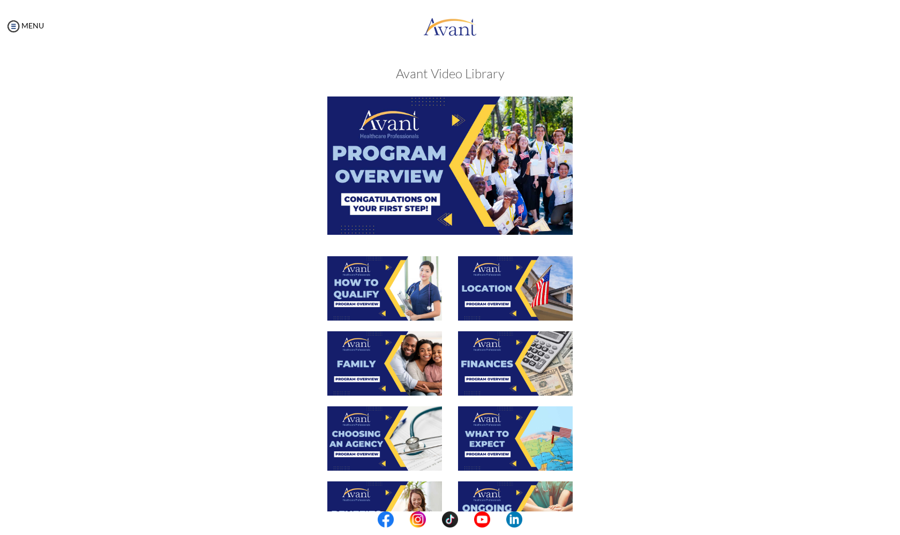
scroll to position [0, 0]
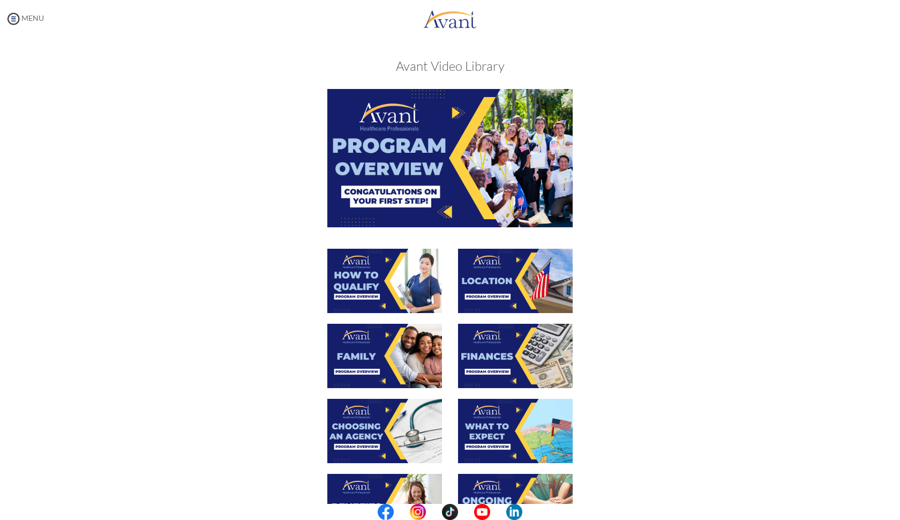
click at [18, 16] on img at bounding box center [13, 19] width 16 height 16
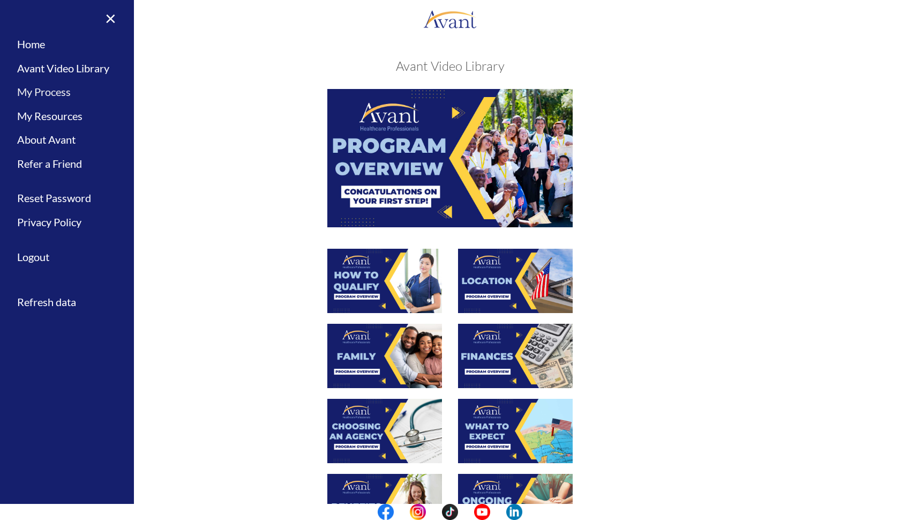
click at [56, 93] on link "My Process" at bounding box center [67, 92] width 134 height 24
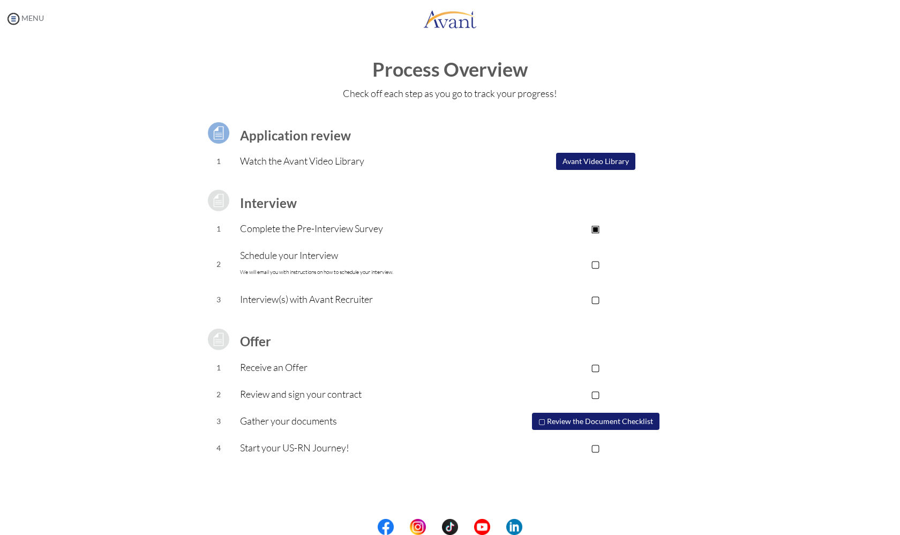
click at [26, 21] on link "MENU" at bounding box center [24, 17] width 39 height 9
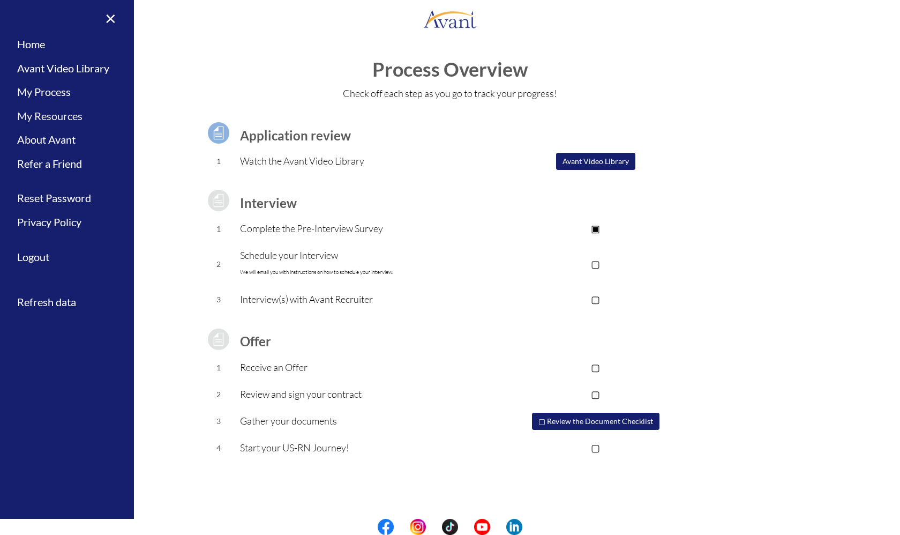
click at [37, 112] on link "My Resources" at bounding box center [67, 116] width 134 height 24
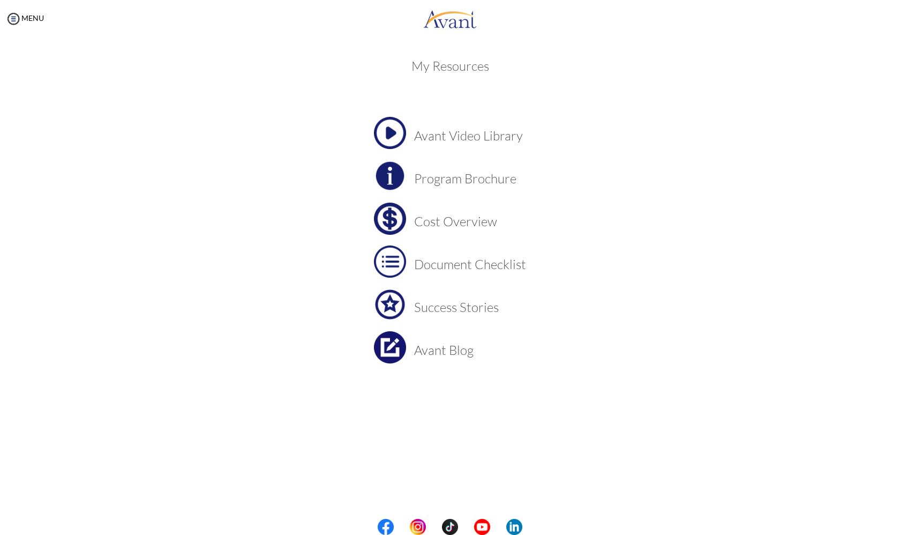
click at [452, 174] on h3 "Program Brochure" at bounding box center [470, 178] width 112 height 14
click at [477, 272] on td "Document Checklist" at bounding box center [470, 261] width 112 height 32
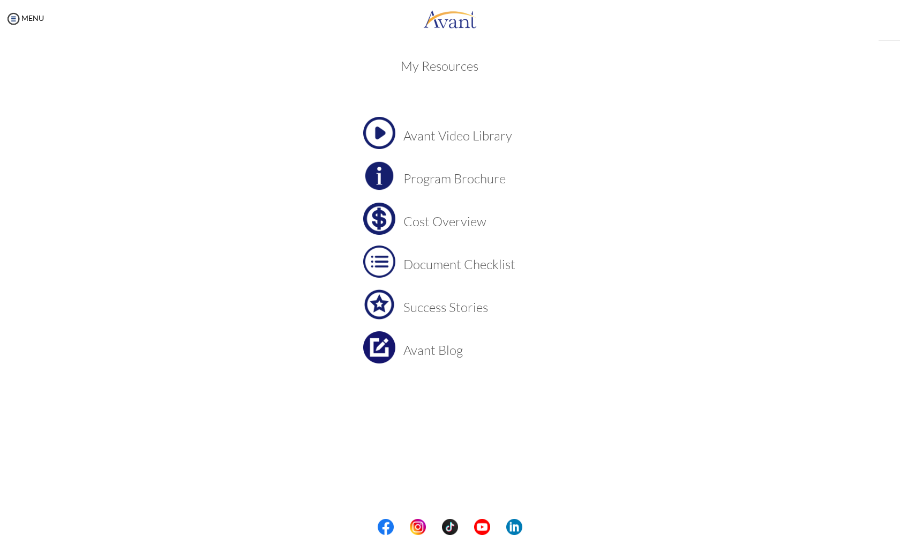
click at [478, 265] on div "My Status What is the next step? We would like you to watch the introductory vi…" at bounding box center [450, 304] width 900 height 535
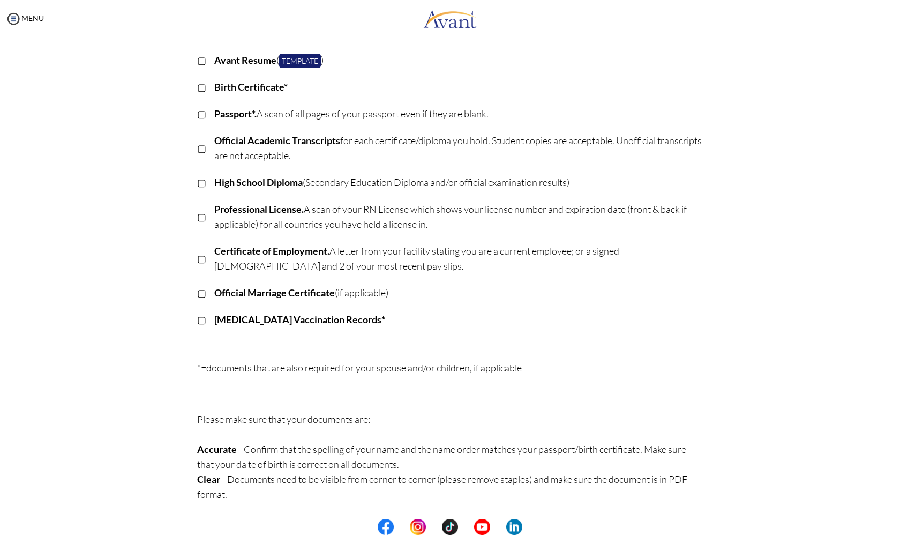
click at [305, 57] on link "Template" at bounding box center [300, 61] width 42 height 14
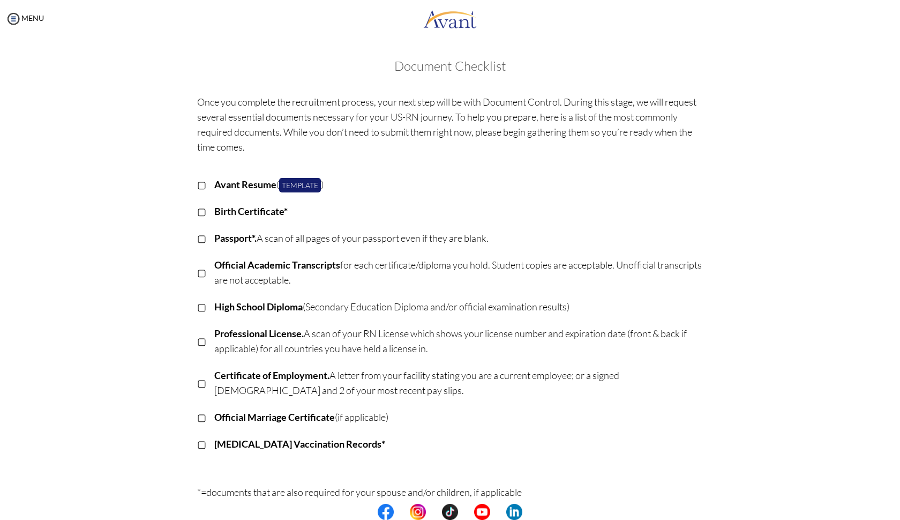
click at [200, 208] on body "Maintenance break. Please come back in 2 hours. MENU My Status What is the next…" at bounding box center [450, 260] width 900 height 520
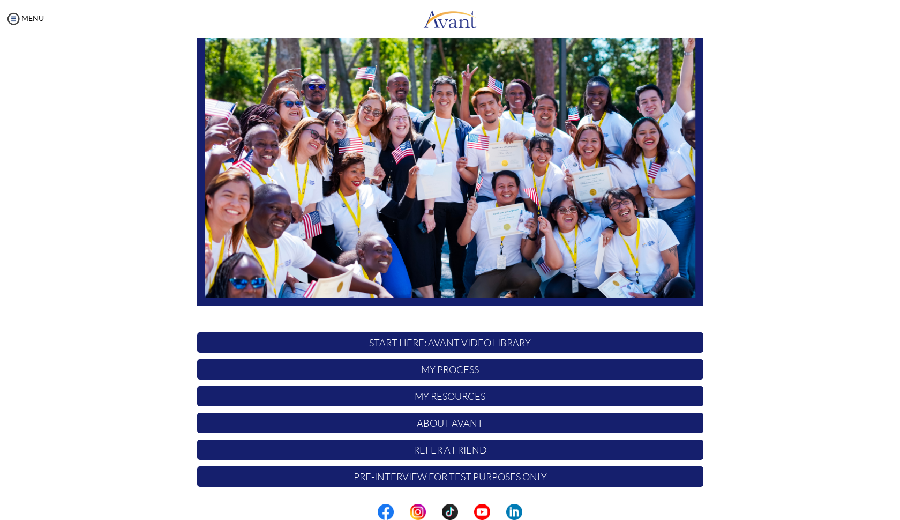
click at [443, 399] on p "My Resources" at bounding box center [450, 396] width 506 height 20
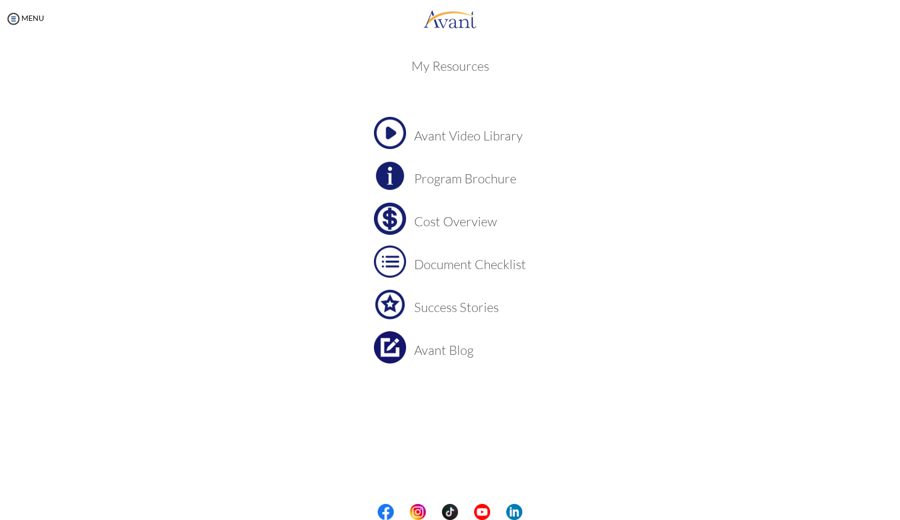
click at [440, 220] on h3 "Cost Overview" at bounding box center [470, 221] width 112 height 14
